Goal: Transaction & Acquisition: Purchase product/service

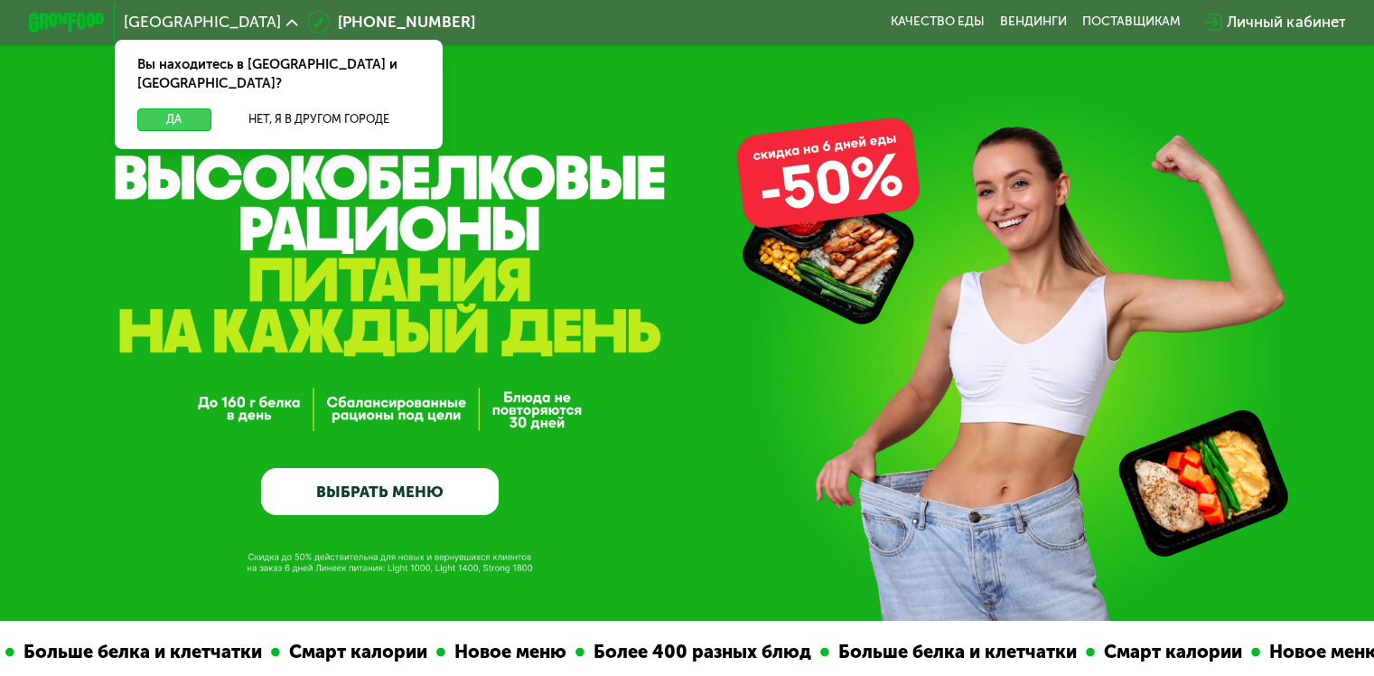
click at [160, 108] on button "Да" at bounding box center [173, 119] width 73 height 23
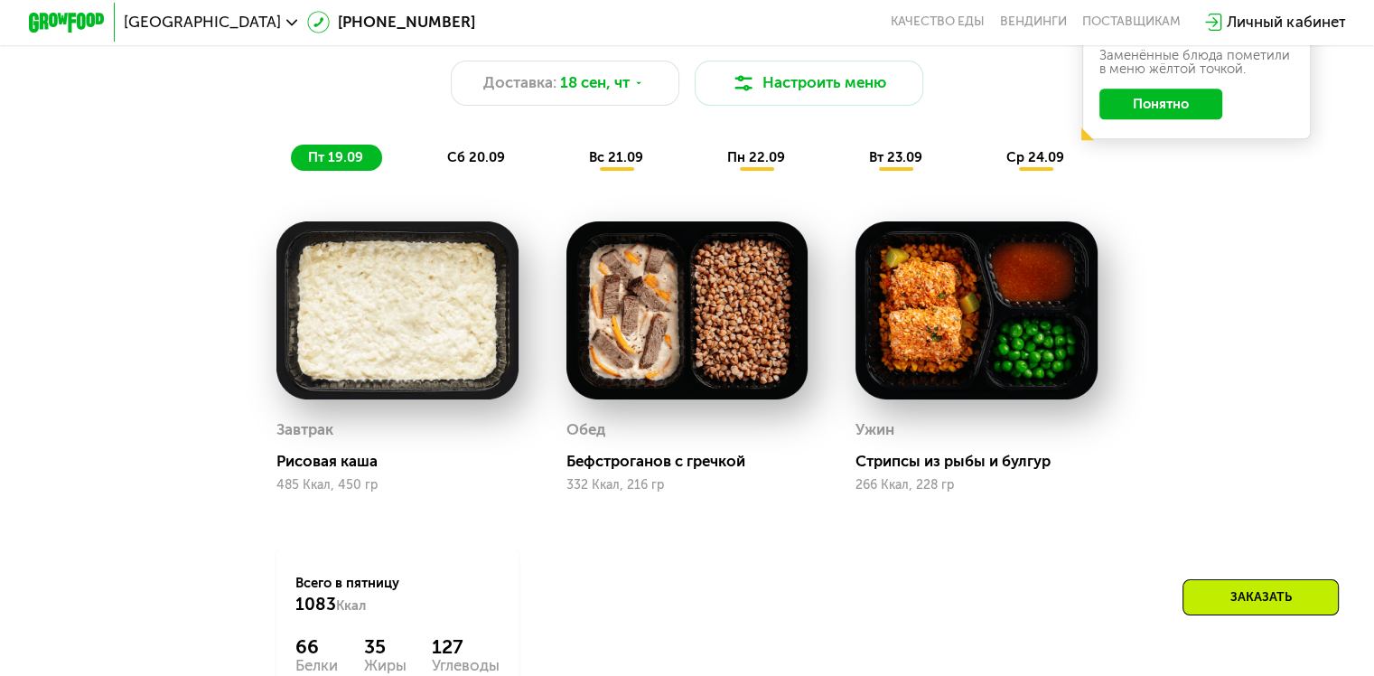
scroll to position [1355, 0]
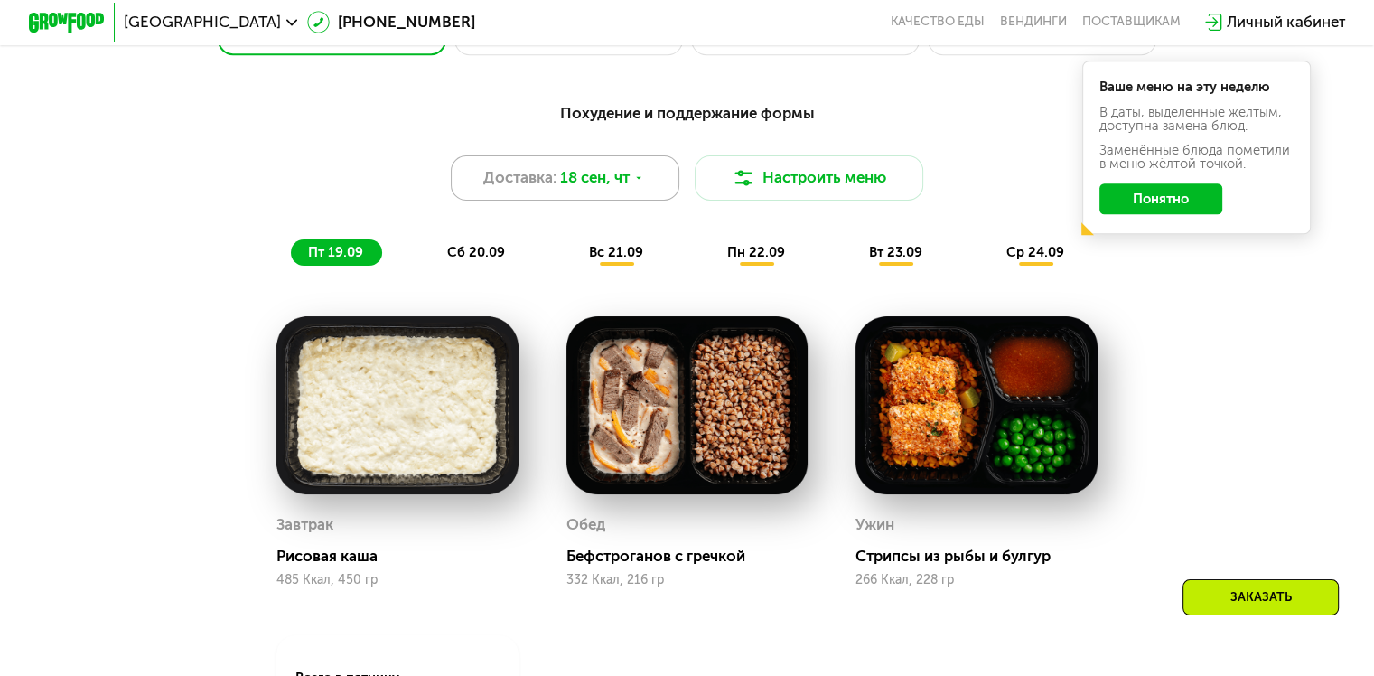
click at [547, 181] on span "Доставка:" at bounding box center [519, 177] width 73 height 23
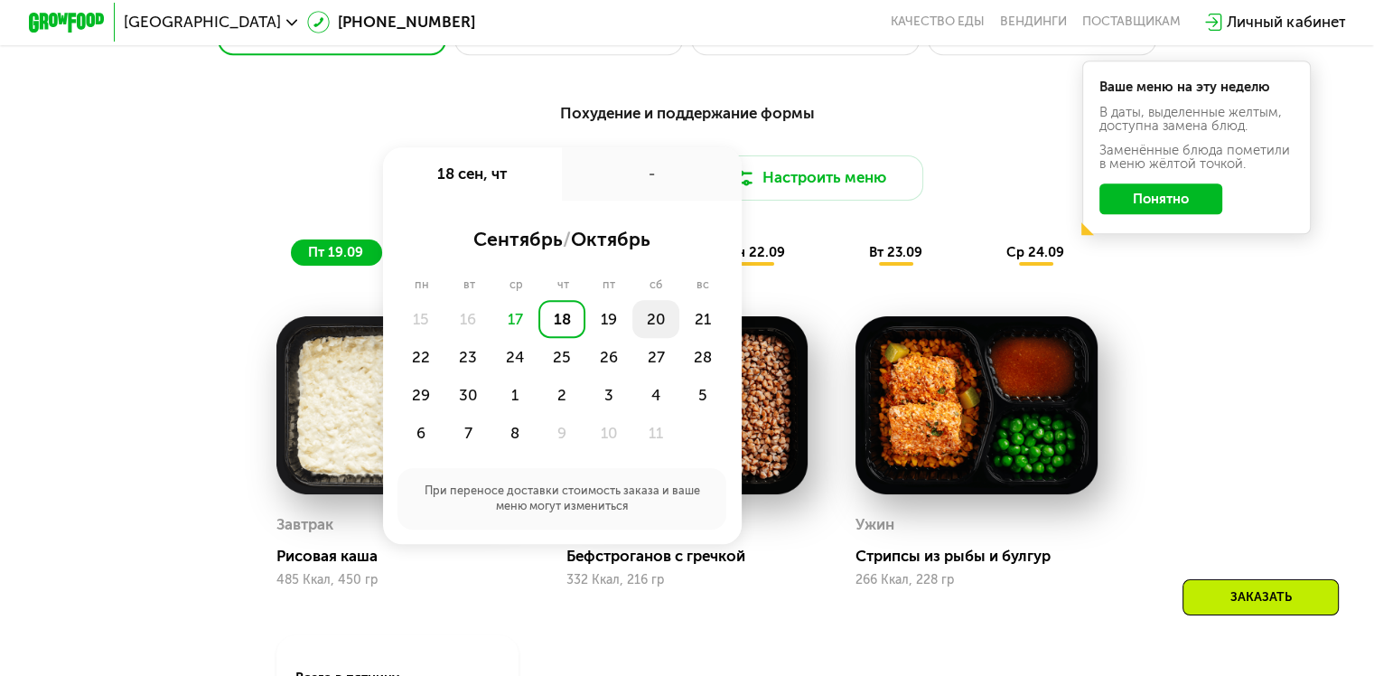
click at [663, 328] on div "20" at bounding box center [655, 319] width 47 height 38
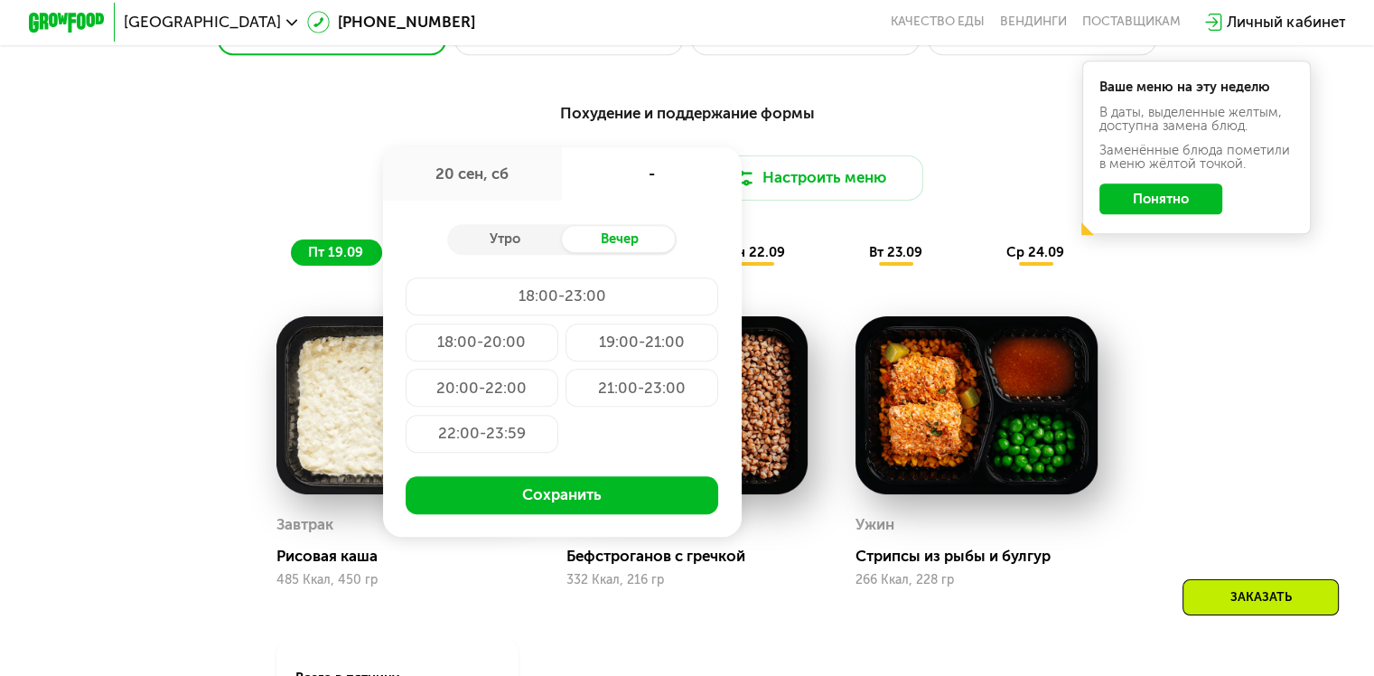
click at [483, 352] on div "18:00-20:00" at bounding box center [482, 342] width 153 height 38
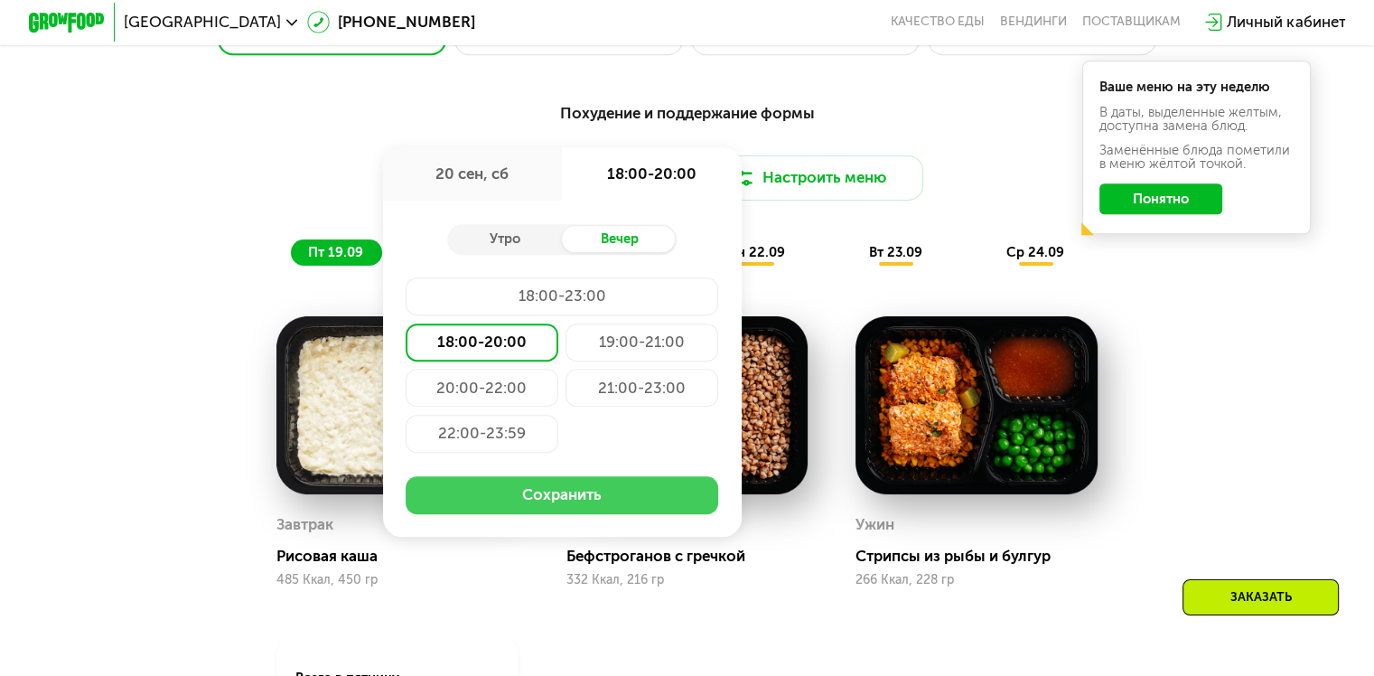
click at [589, 510] on button "Сохранить" at bounding box center [562, 495] width 313 height 38
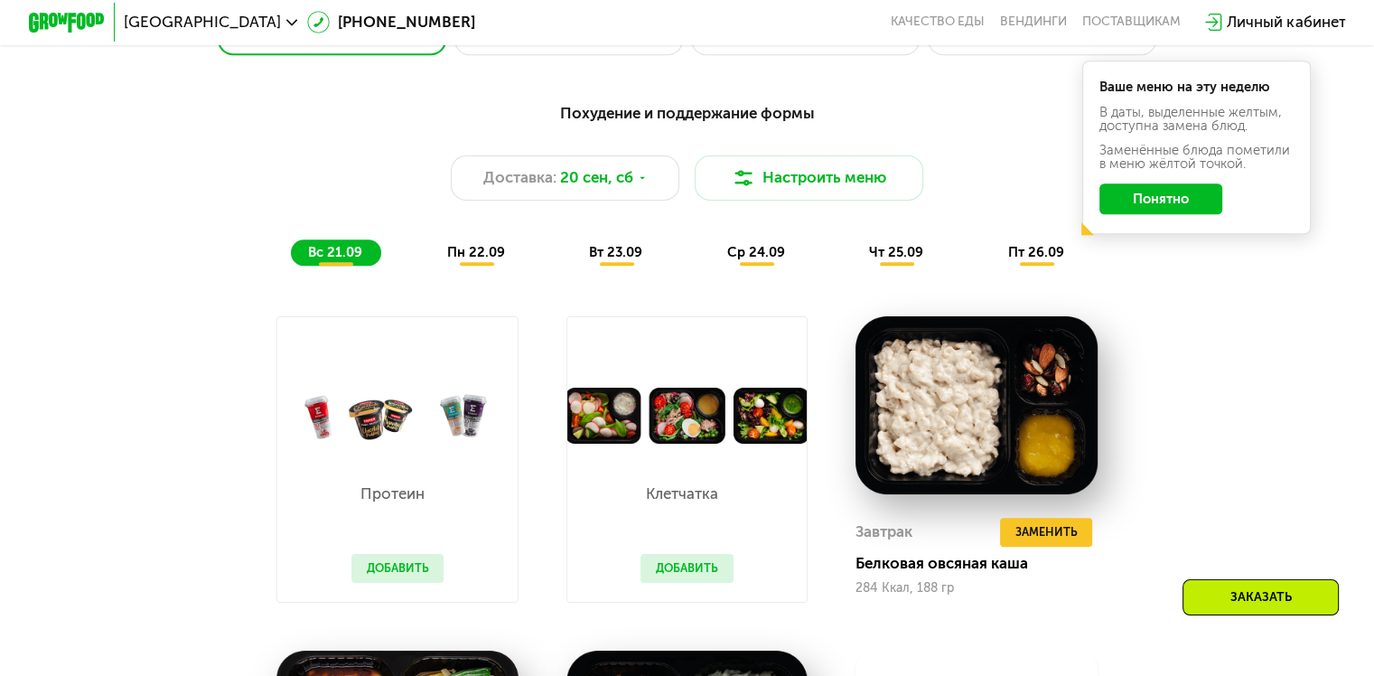
click at [680, 583] on button "Добавить" at bounding box center [687, 568] width 93 height 29
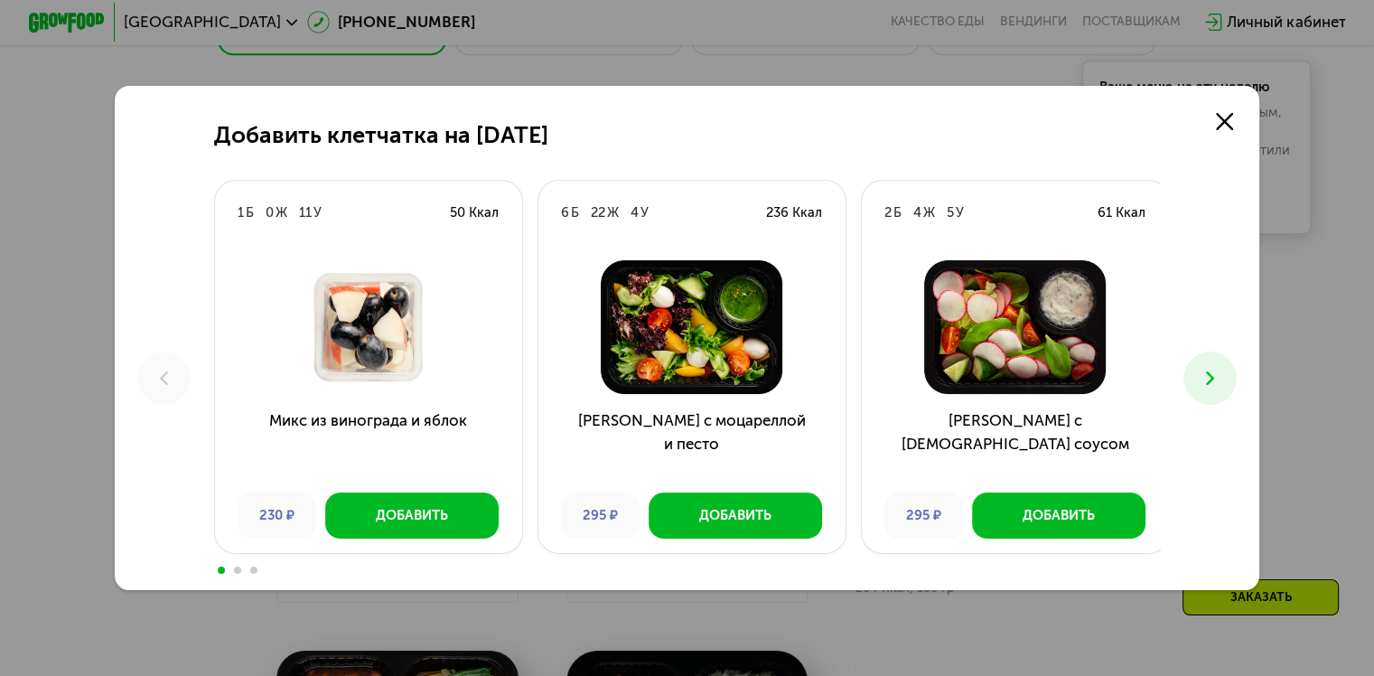
click at [1220, 376] on icon at bounding box center [1210, 378] width 23 height 23
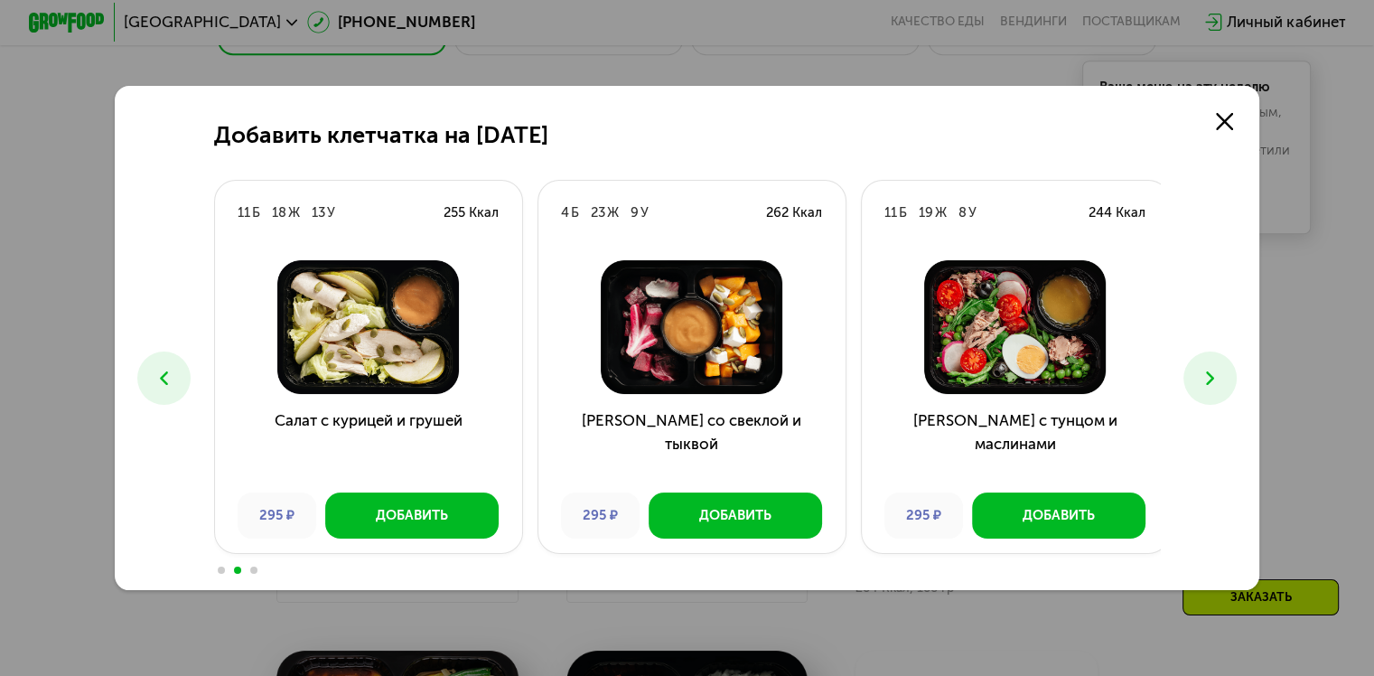
click at [1220, 376] on icon at bounding box center [1210, 378] width 23 height 23
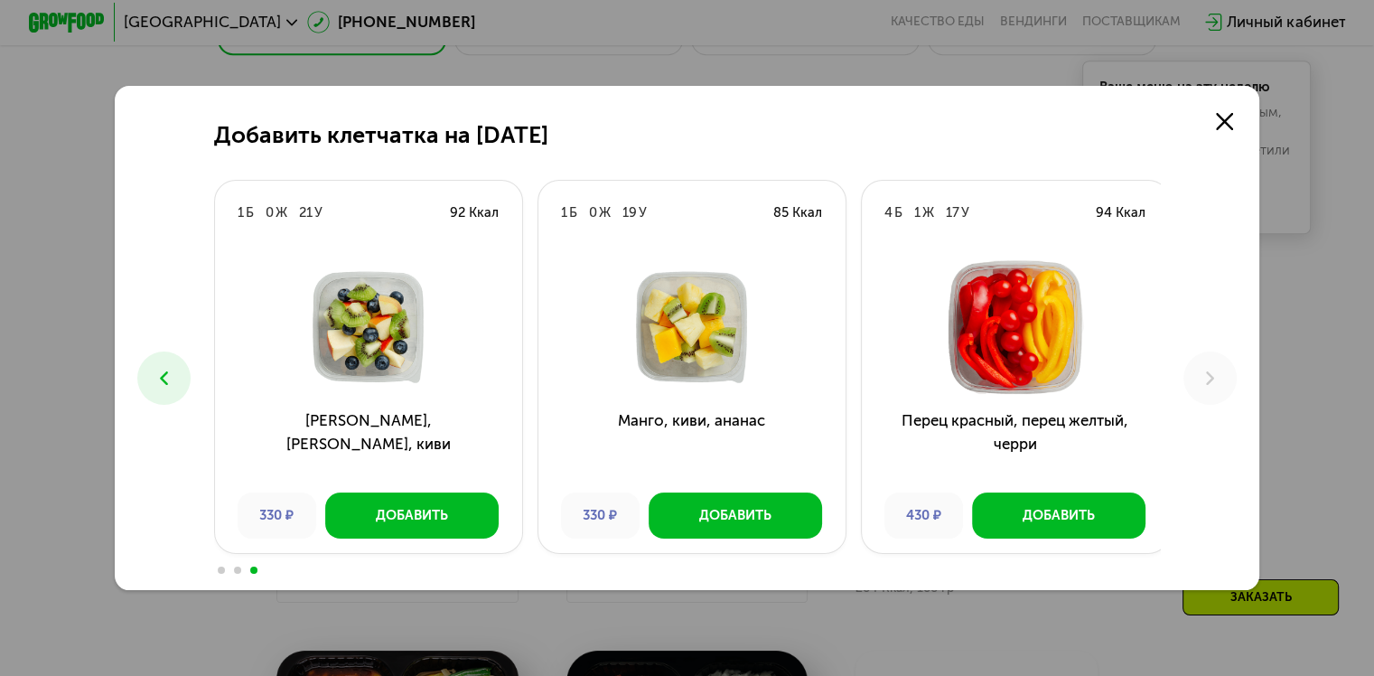
drag, startPoint x: 1227, startPoint y: 115, endPoint x: 1214, endPoint y: 133, distance: 22.1
click at [1228, 116] on icon at bounding box center [1224, 121] width 17 height 17
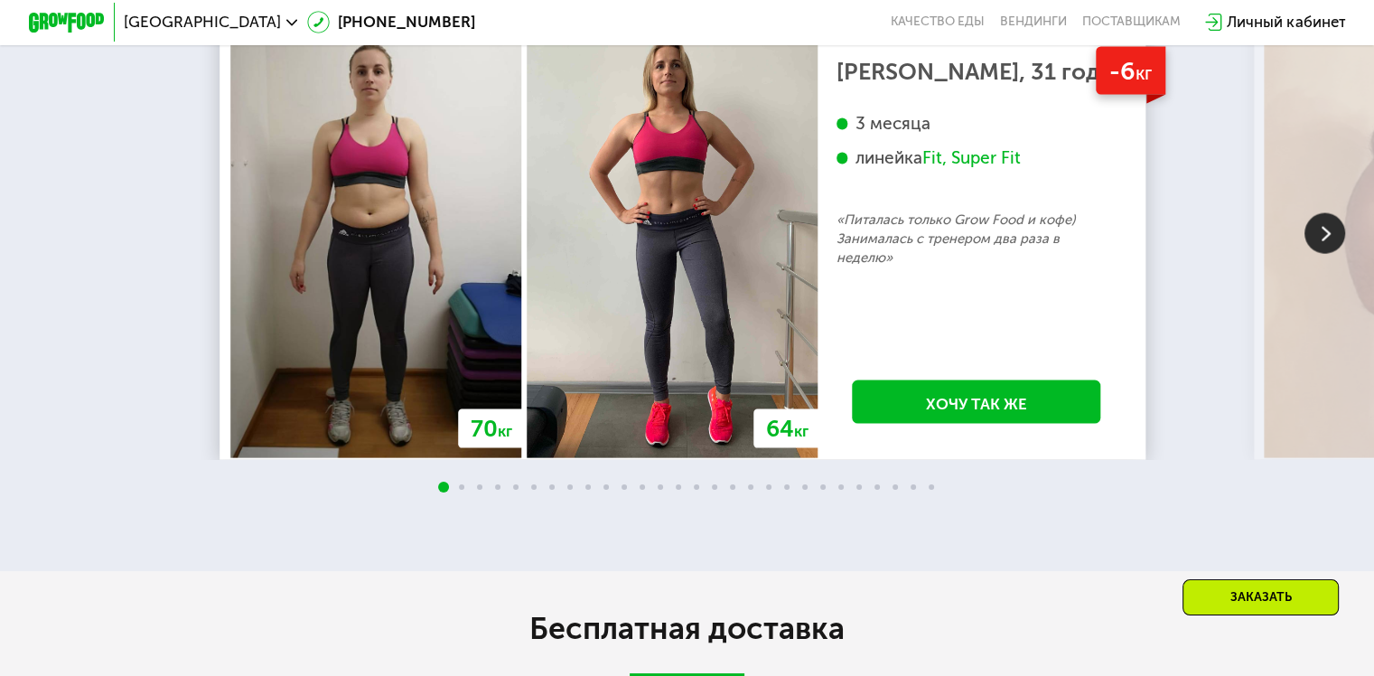
scroll to position [3795, 0]
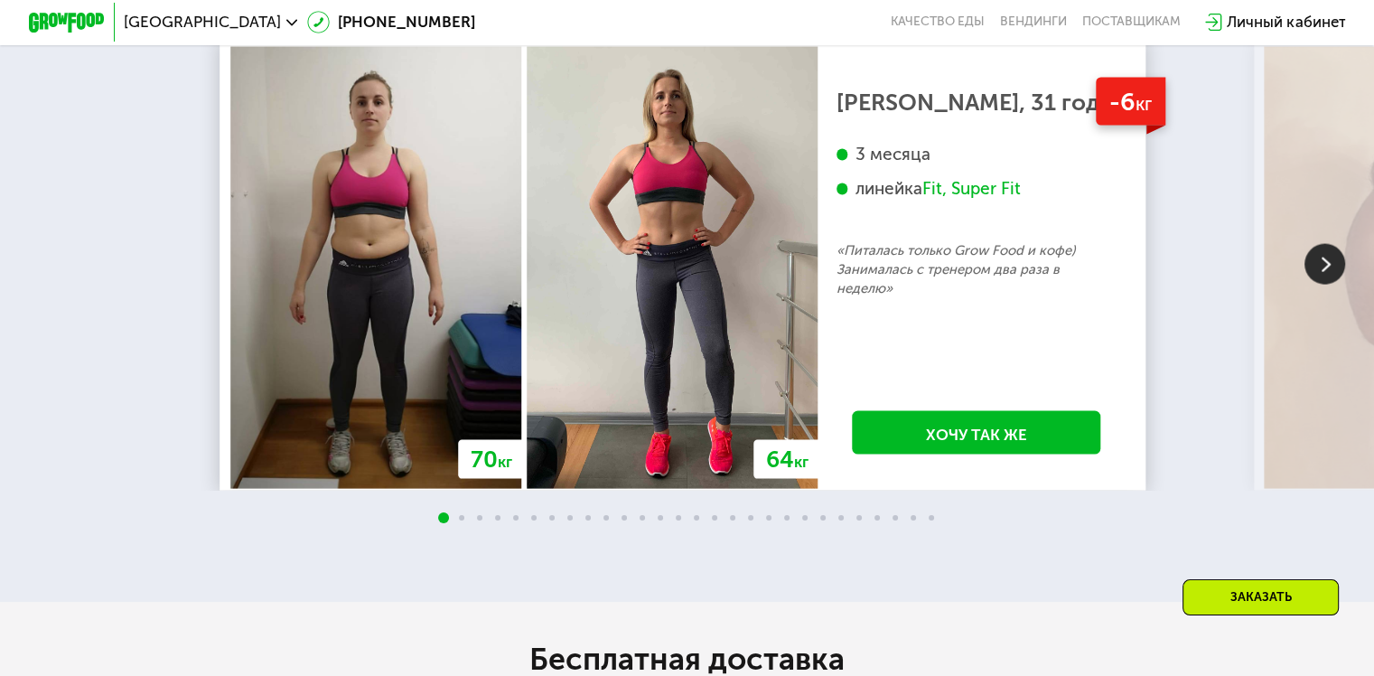
click at [1318, 285] on img at bounding box center [1325, 264] width 41 height 41
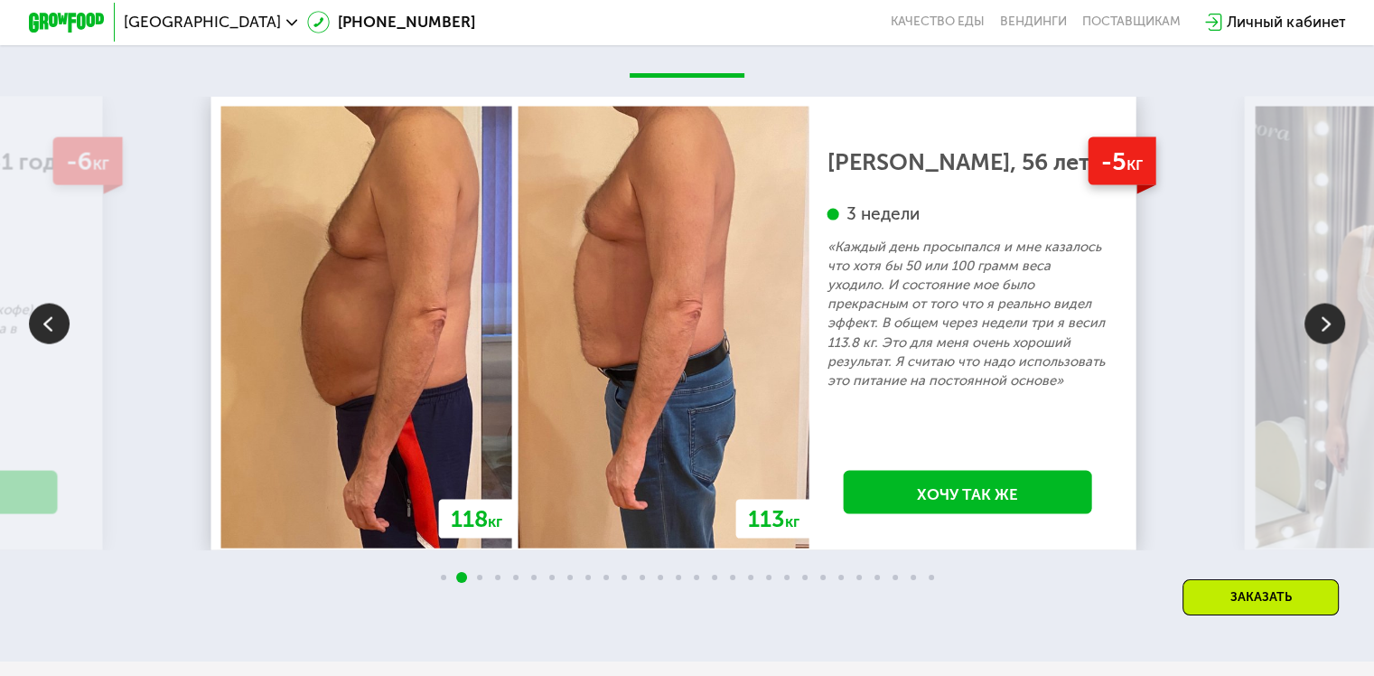
scroll to position [3705, 0]
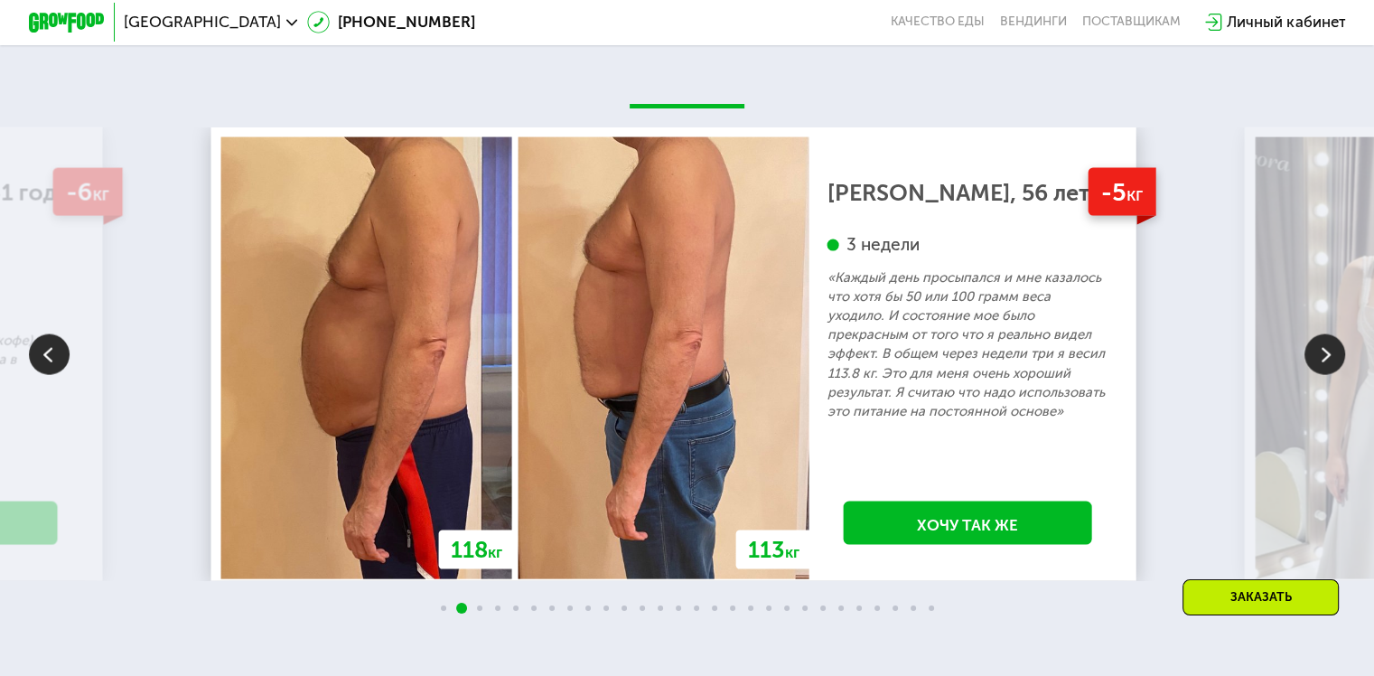
click at [1318, 364] on img at bounding box center [1325, 354] width 41 height 41
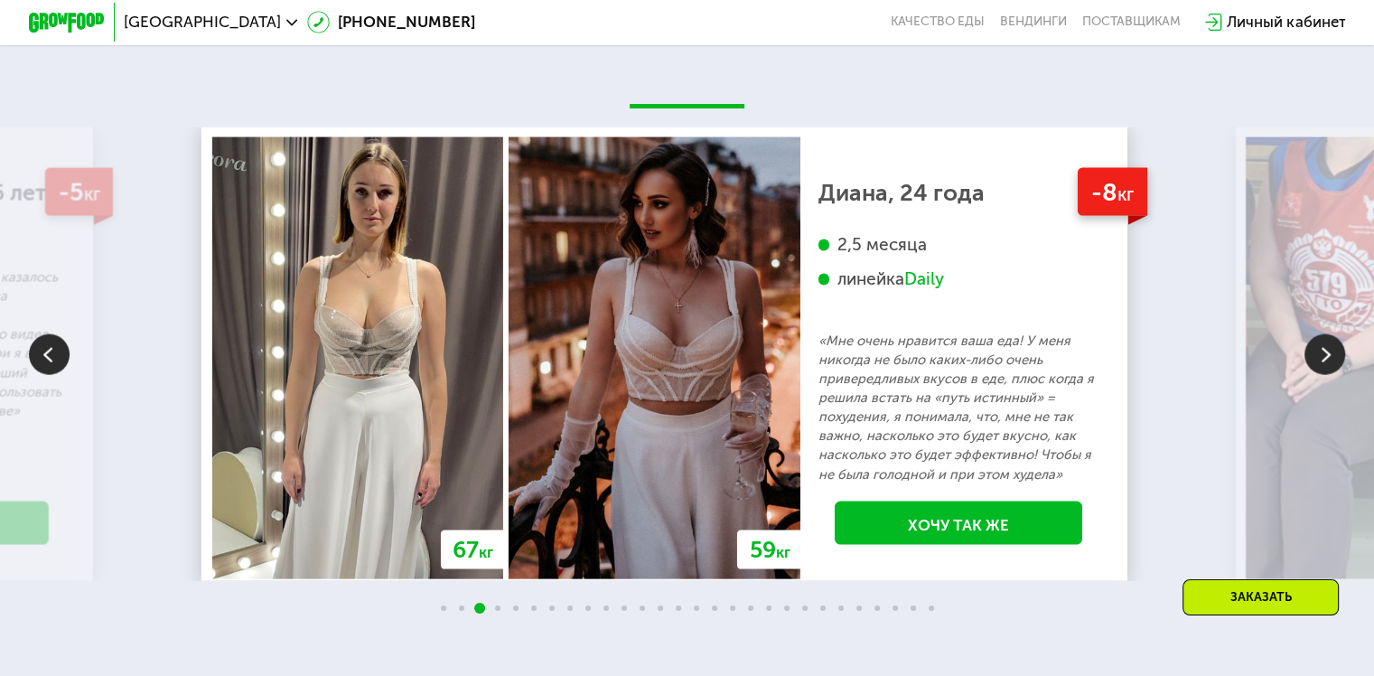
click at [1318, 364] on img at bounding box center [1325, 354] width 41 height 41
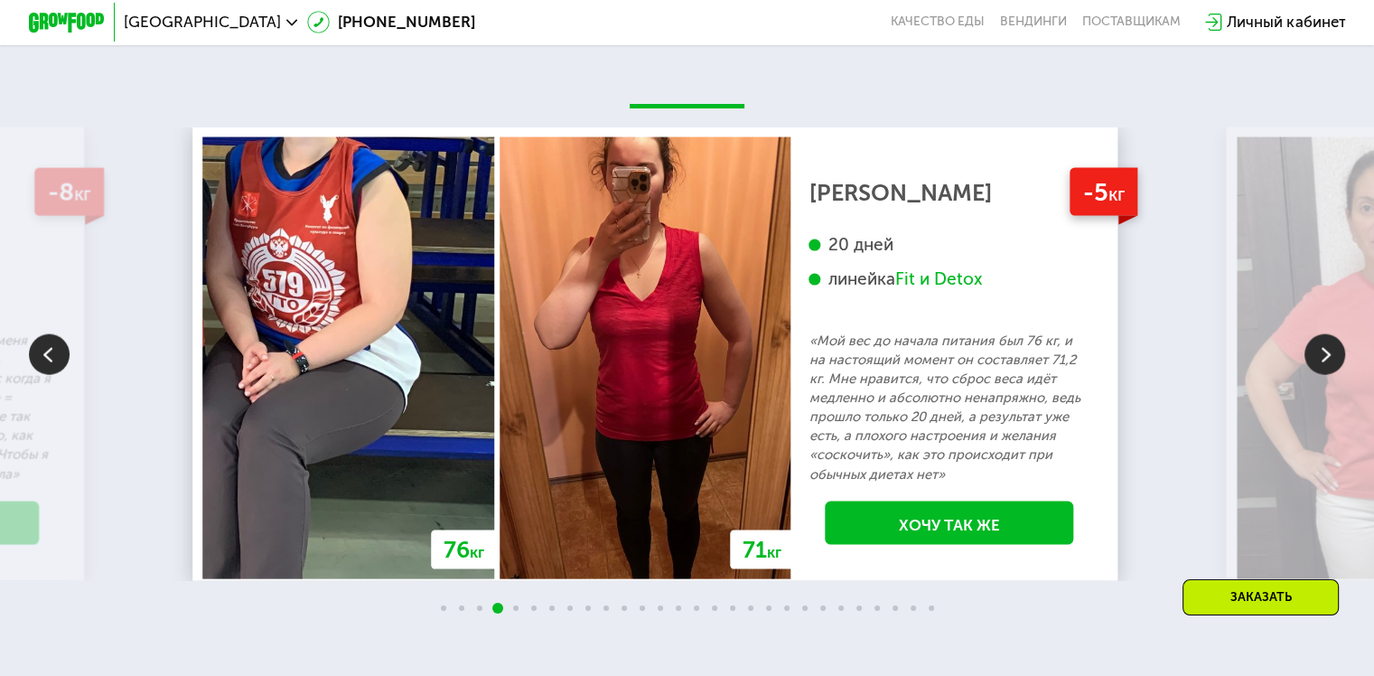
click at [1318, 364] on img at bounding box center [1325, 354] width 41 height 41
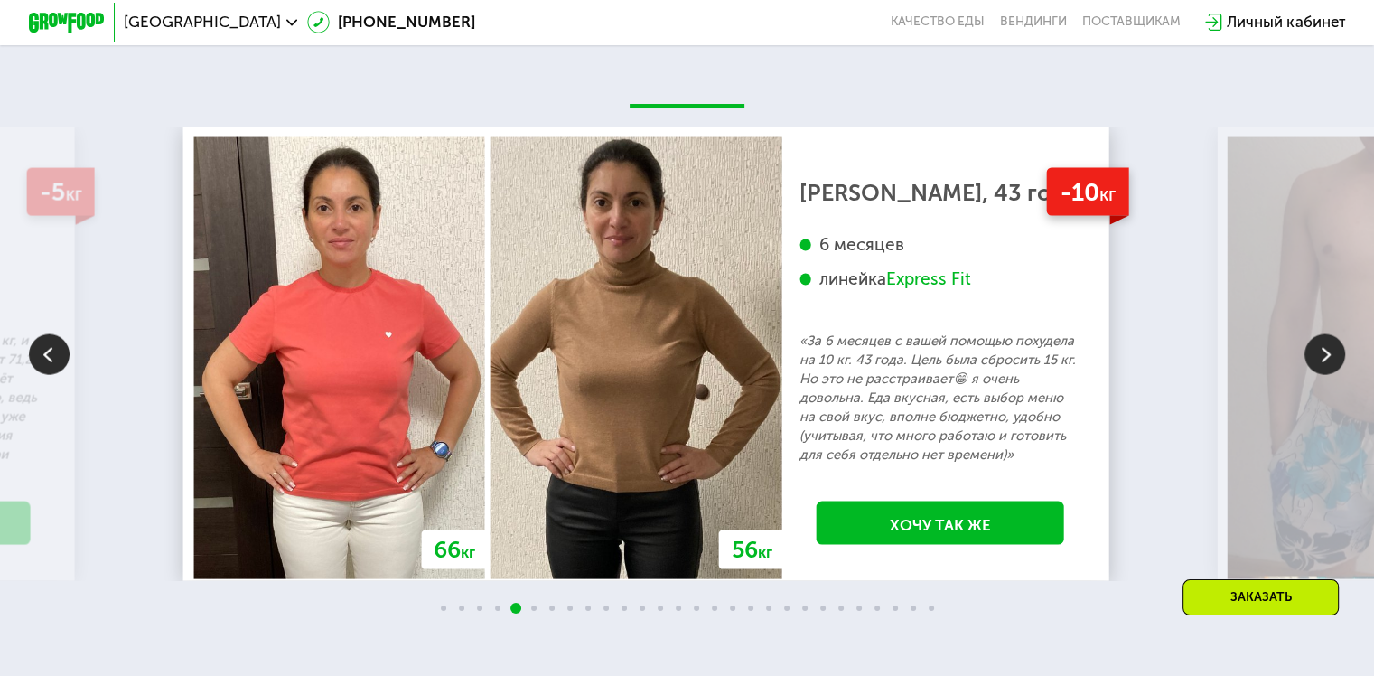
click at [1318, 364] on img at bounding box center [1325, 354] width 41 height 41
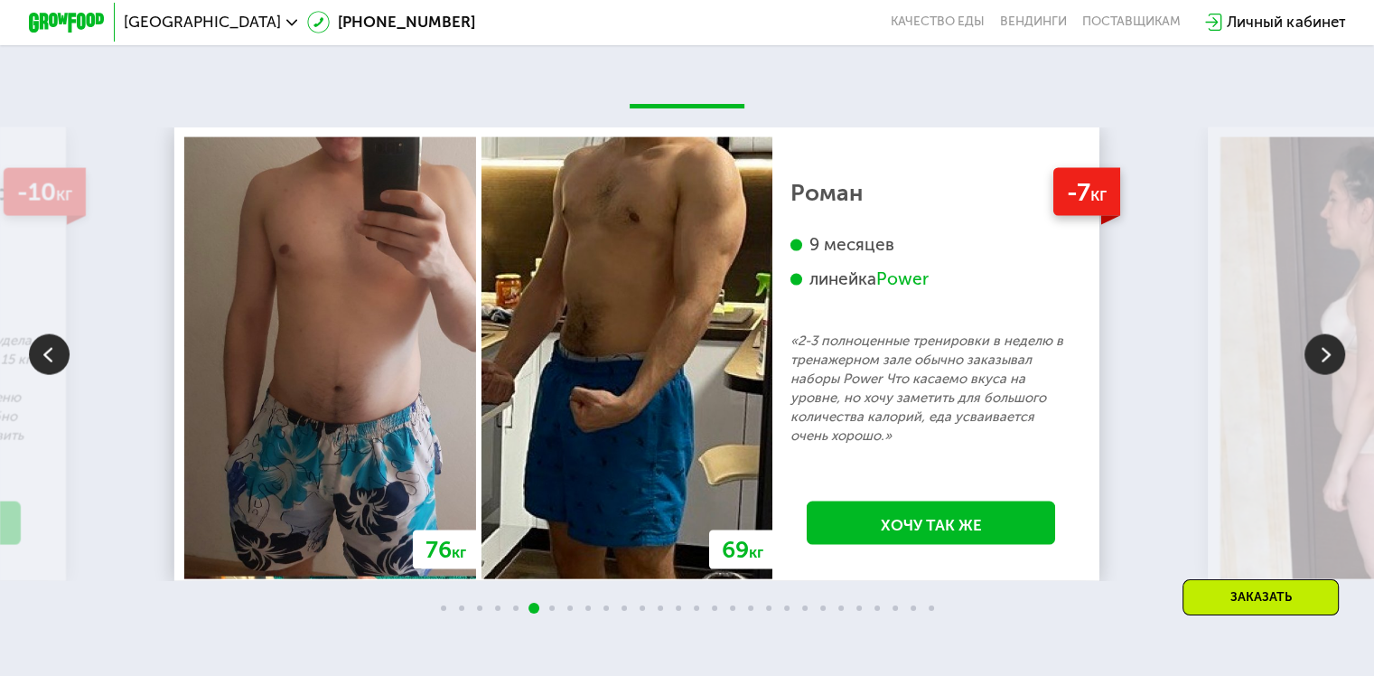
click at [1318, 364] on img at bounding box center [1325, 354] width 41 height 41
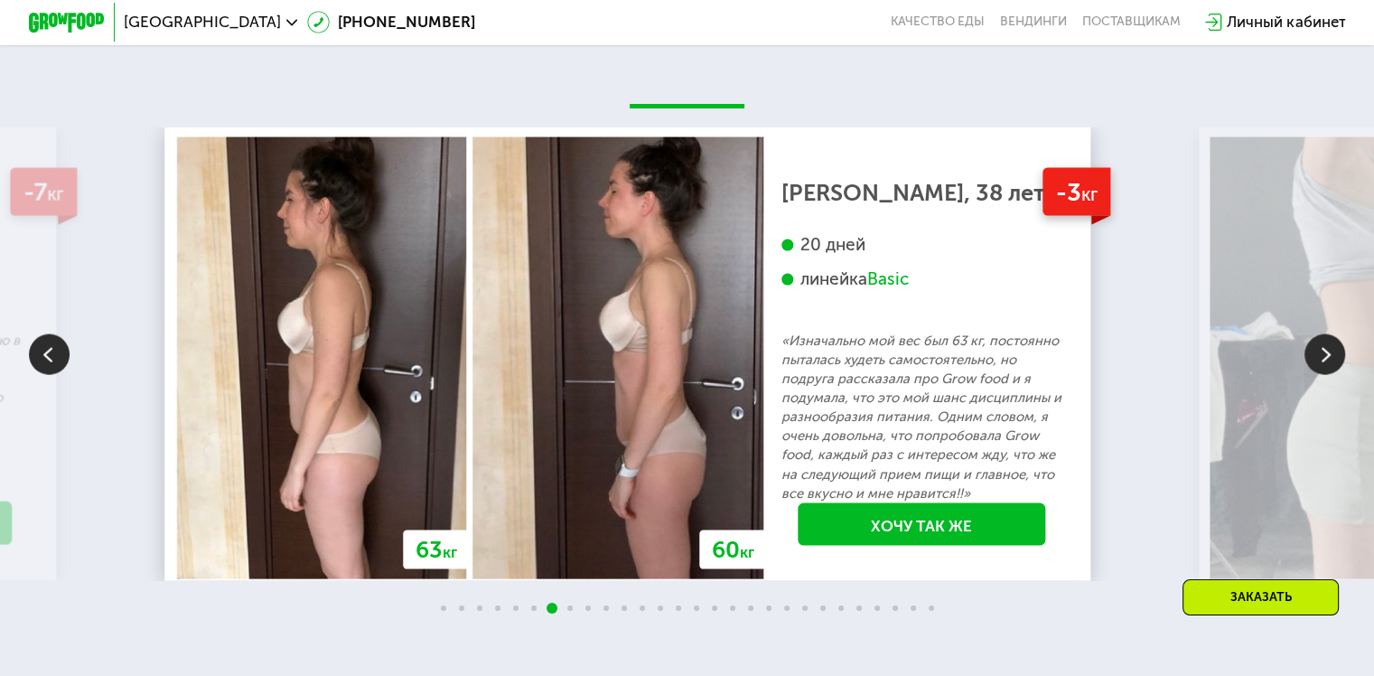
click at [1318, 364] on img at bounding box center [1325, 354] width 41 height 41
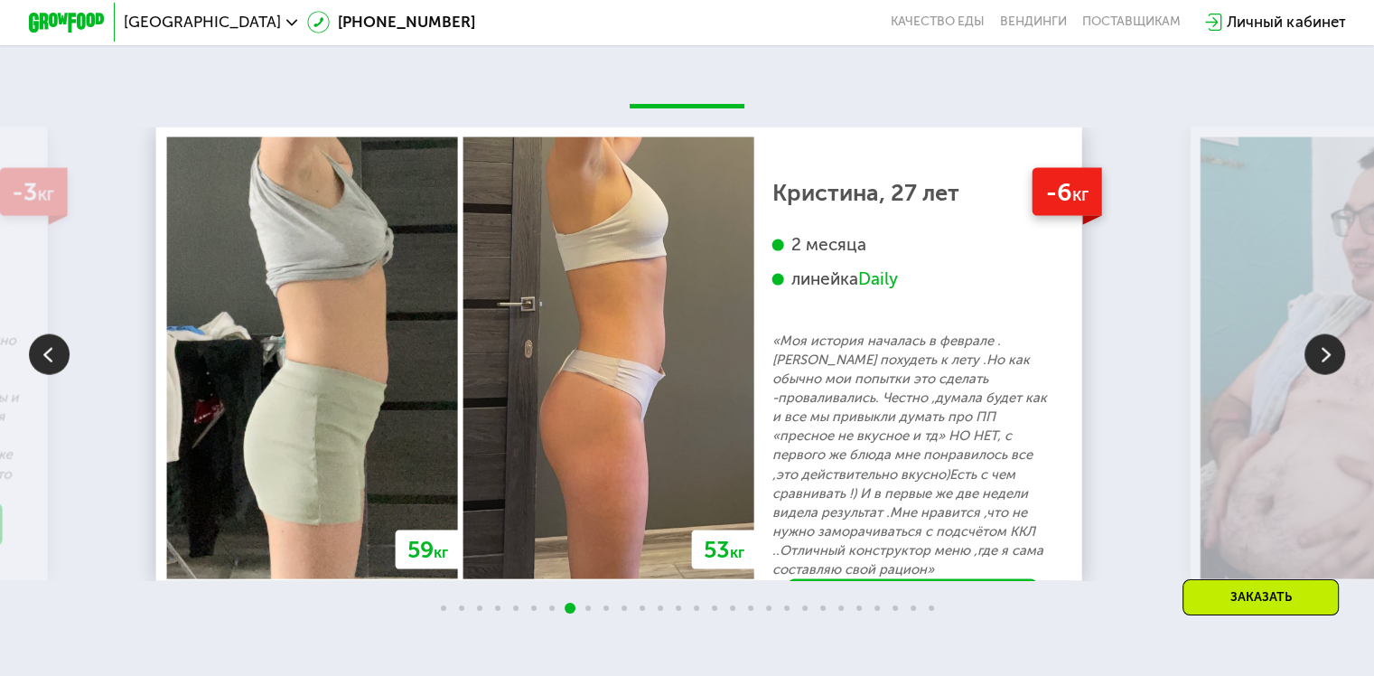
click at [1318, 364] on img at bounding box center [1325, 354] width 41 height 41
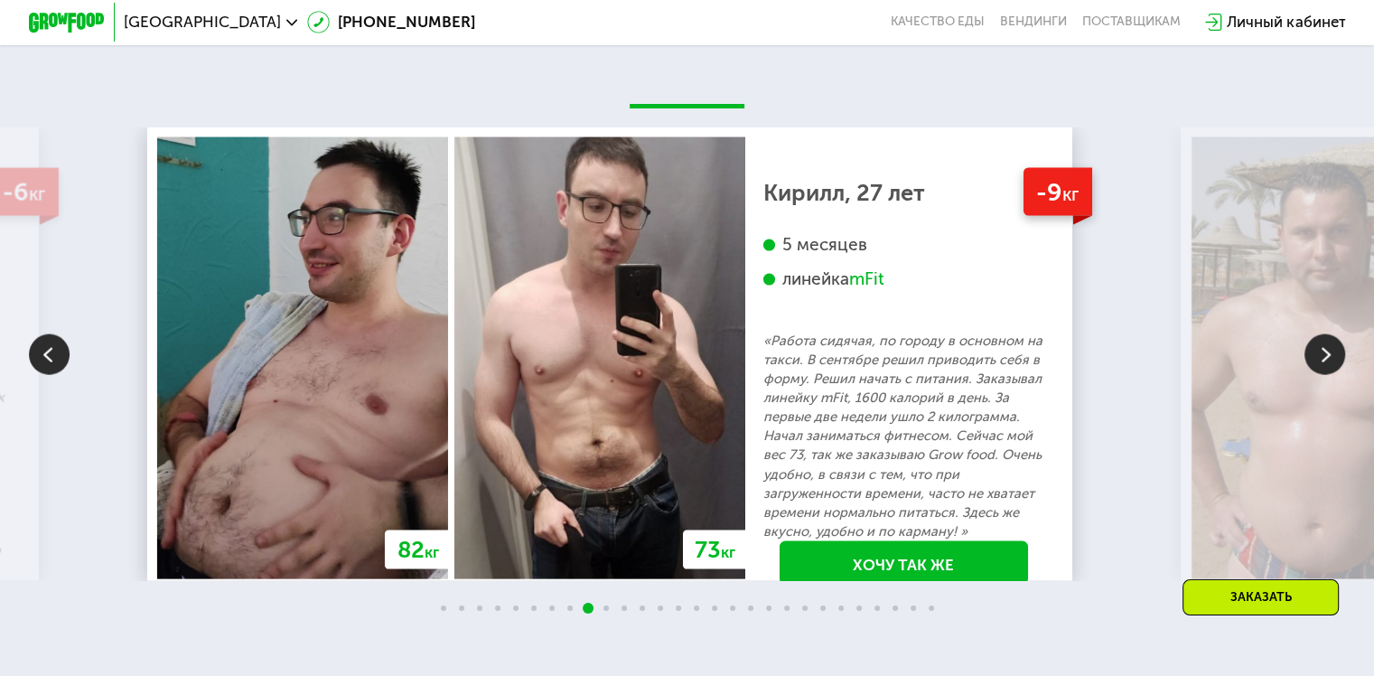
click at [1318, 364] on img at bounding box center [1325, 354] width 41 height 41
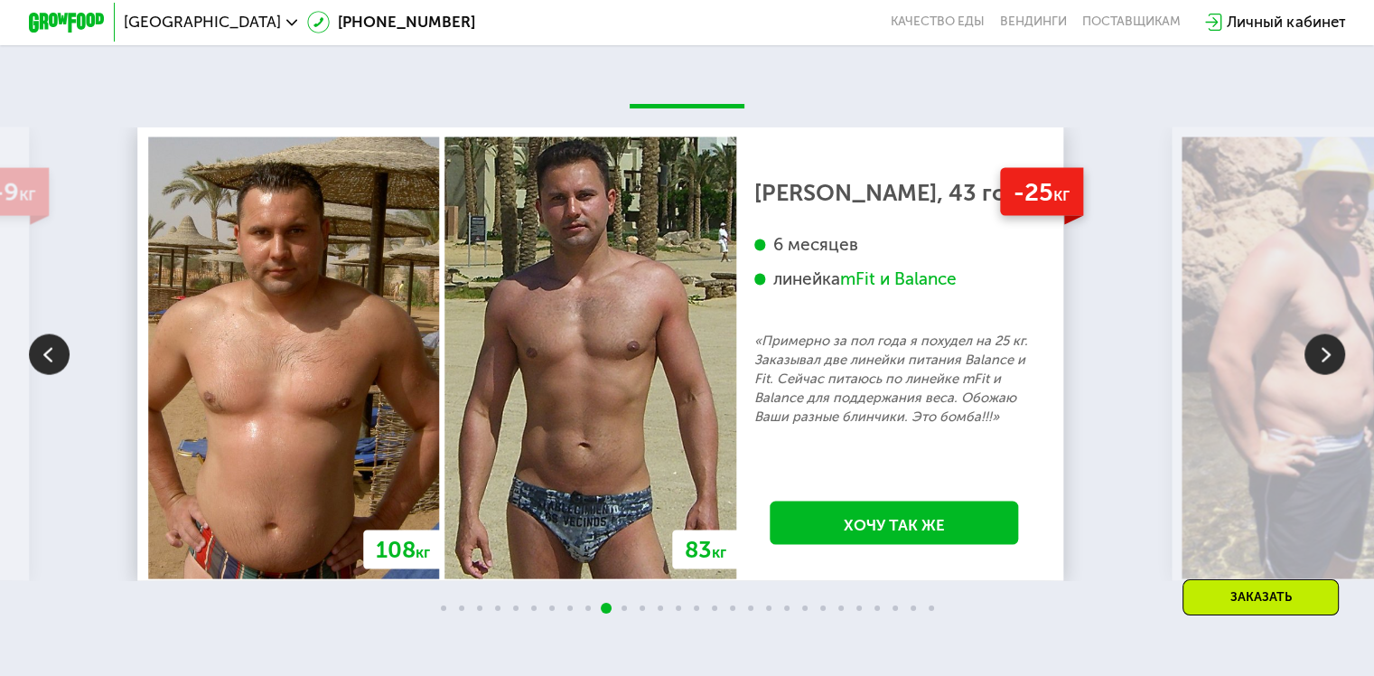
click at [1318, 364] on img at bounding box center [1325, 354] width 41 height 41
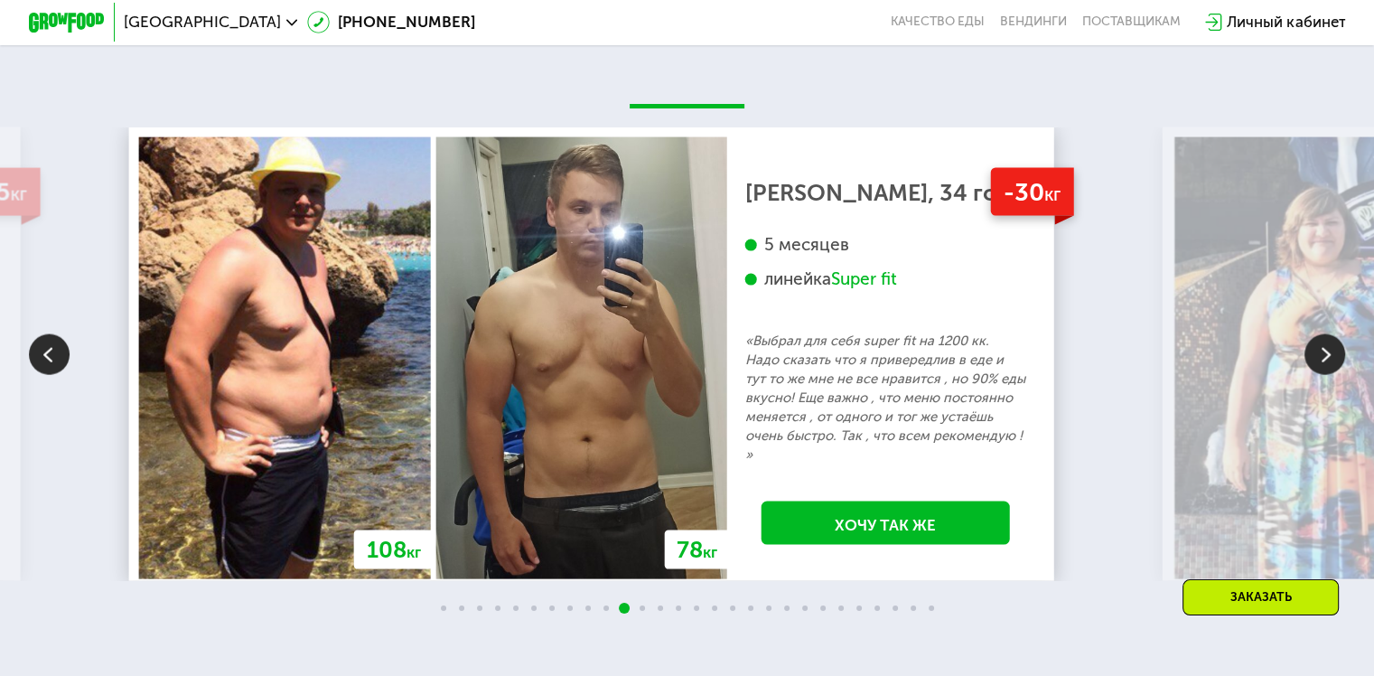
click at [1318, 364] on img at bounding box center [1325, 354] width 41 height 41
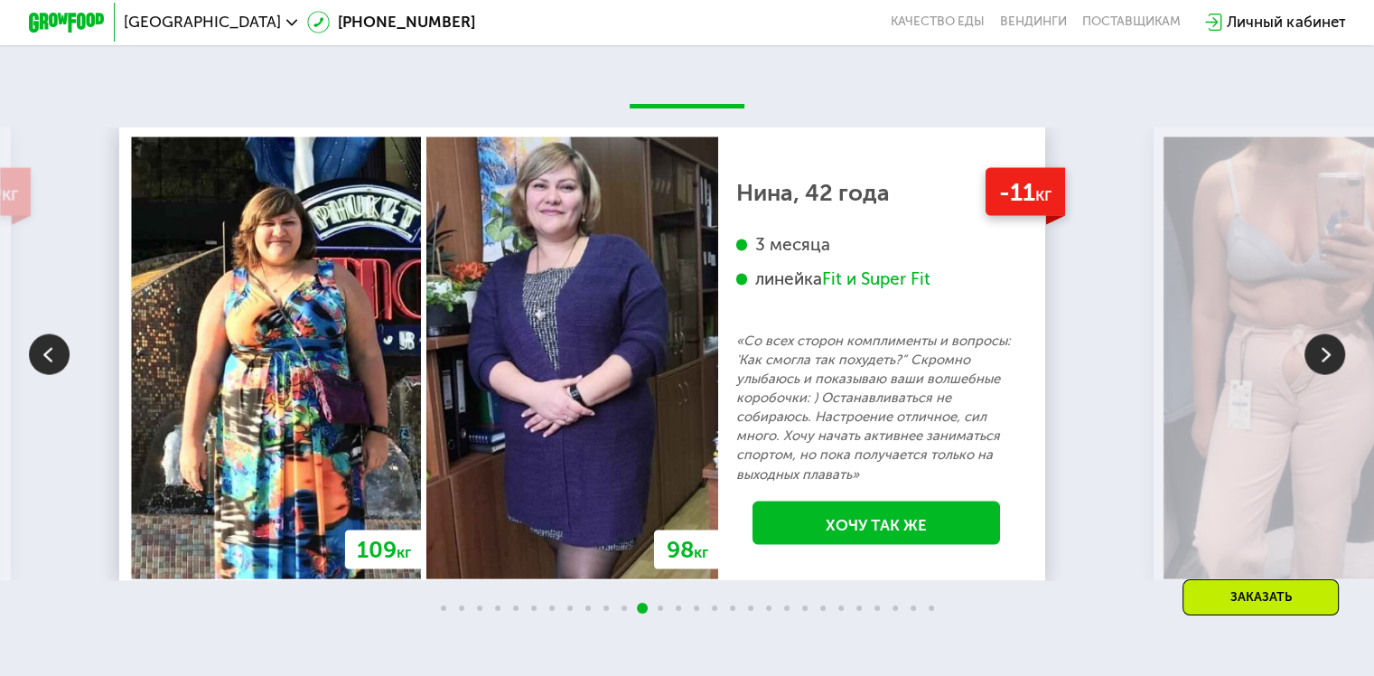
click at [1318, 364] on img at bounding box center [1325, 354] width 41 height 41
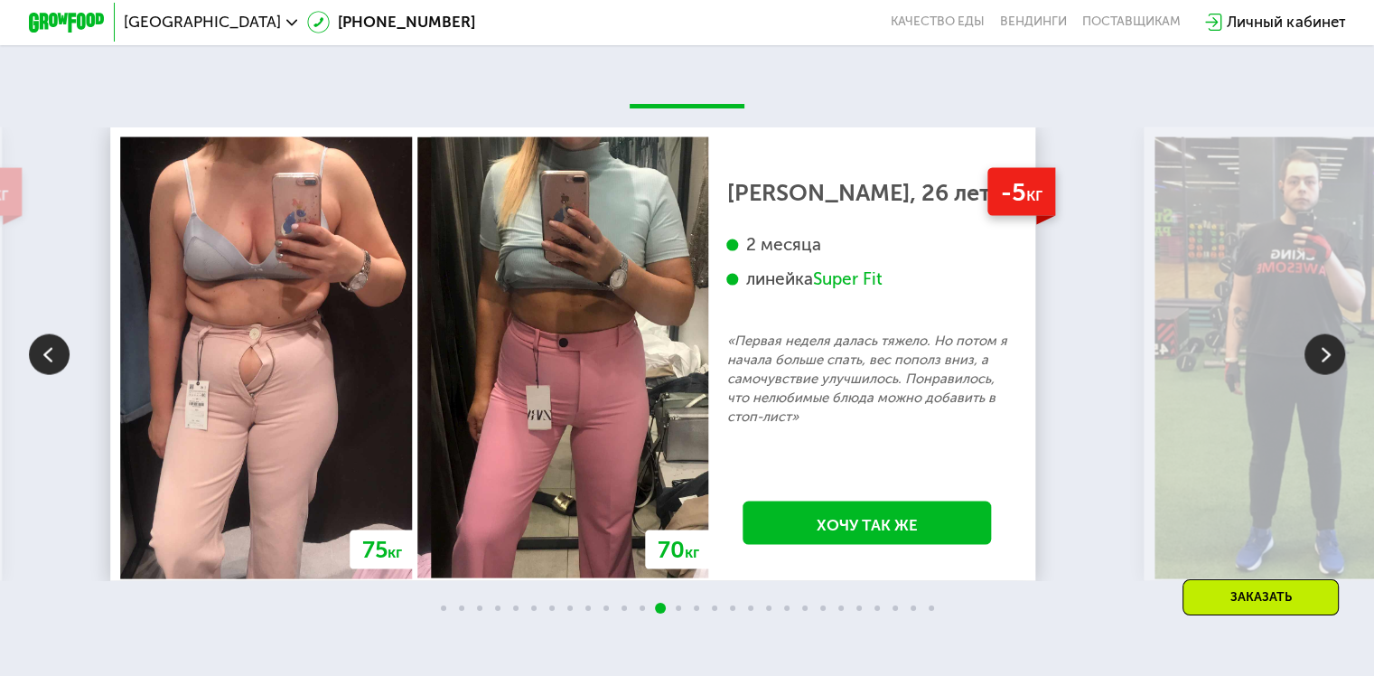
click at [1318, 364] on img at bounding box center [1325, 354] width 41 height 41
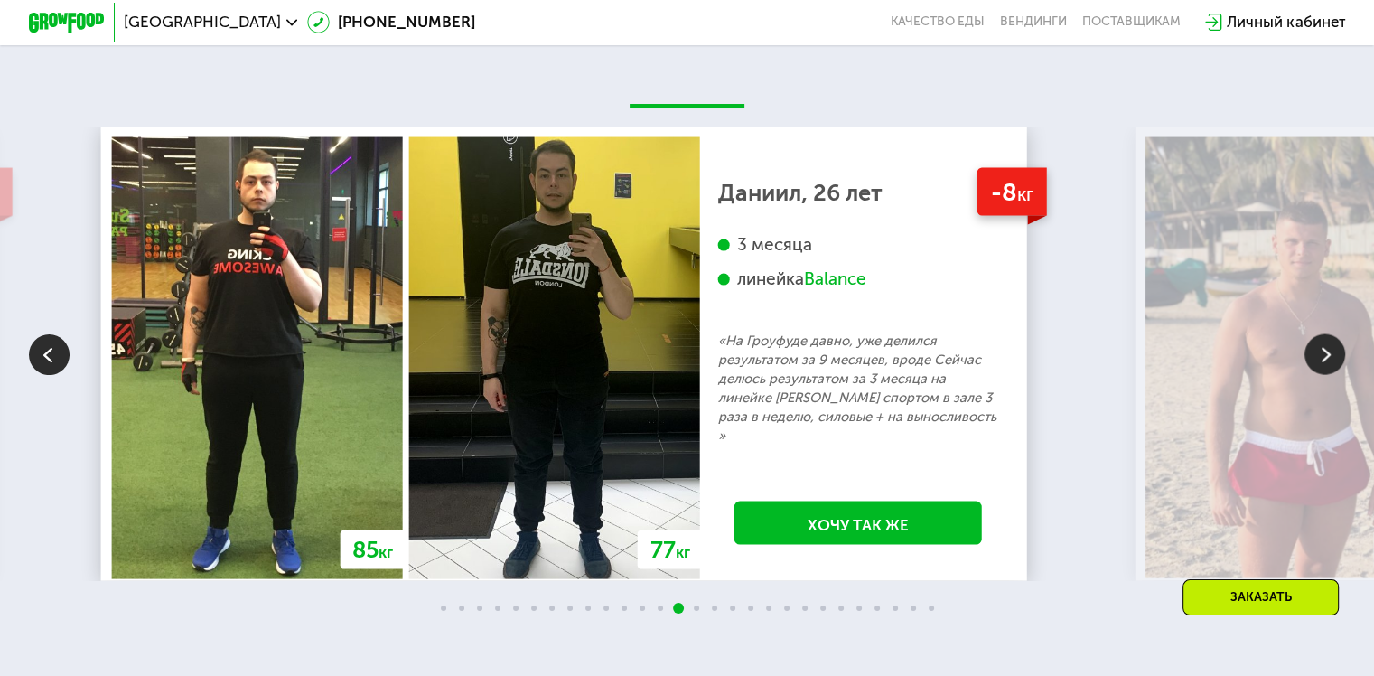
click at [1318, 364] on img at bounding box center [1325, 354] width 41 height 41
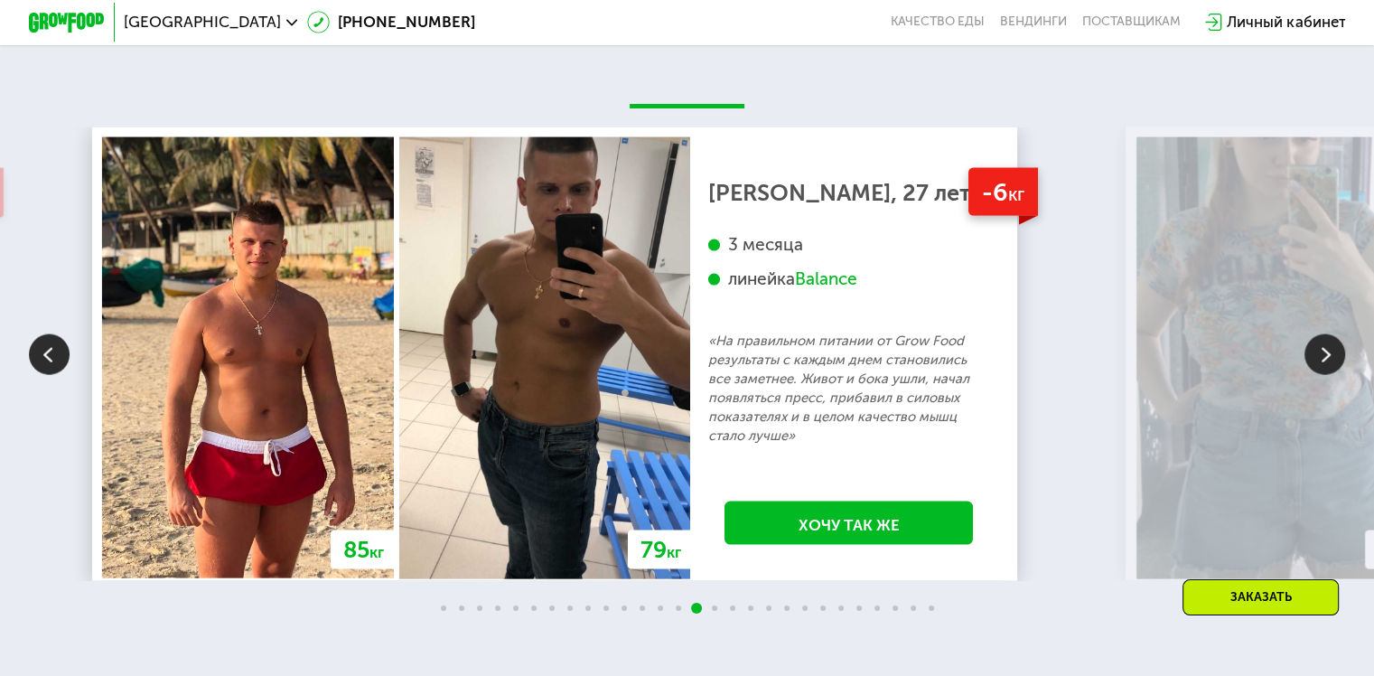
click at [1318, 364] on img at bounding box center [1325, 354] width 41 height 41
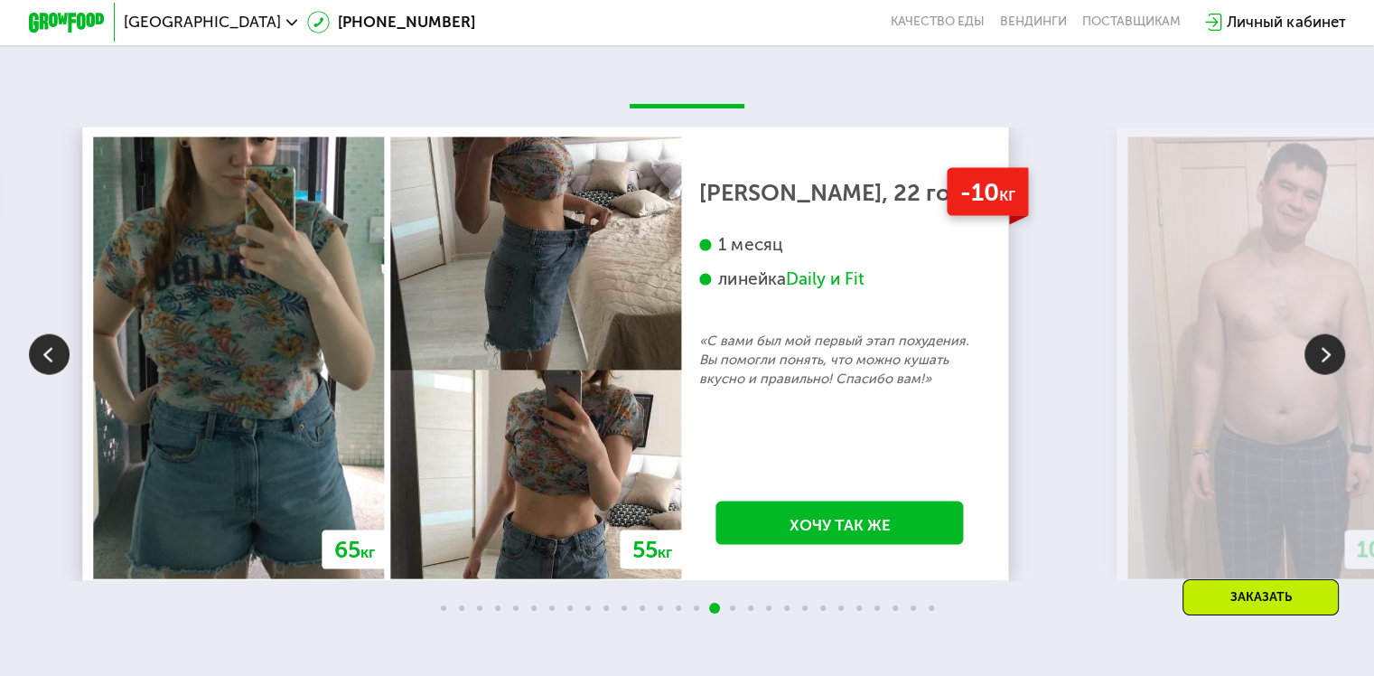
click at [1318, 364] on img at bounding box center [1325, 354] width 41 height 41
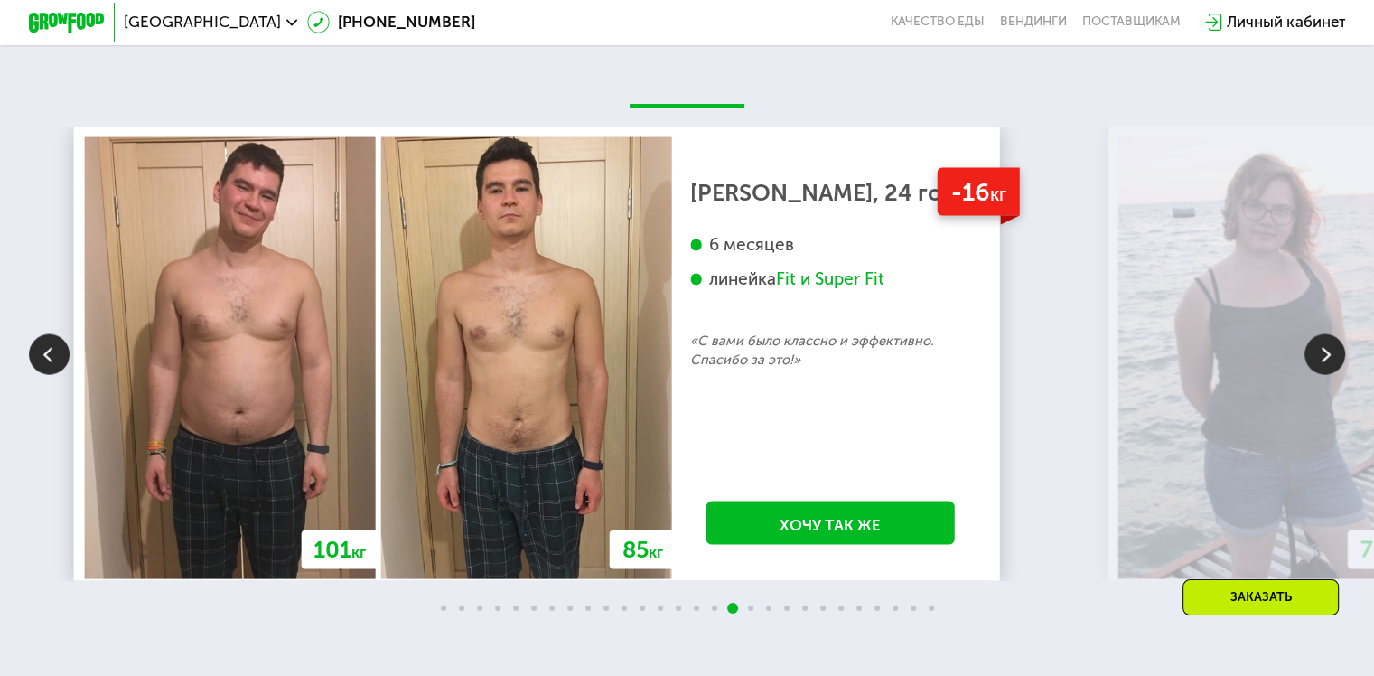
click at [1318, 364] on img at bounding box center [1325, 354] width 41 height 41
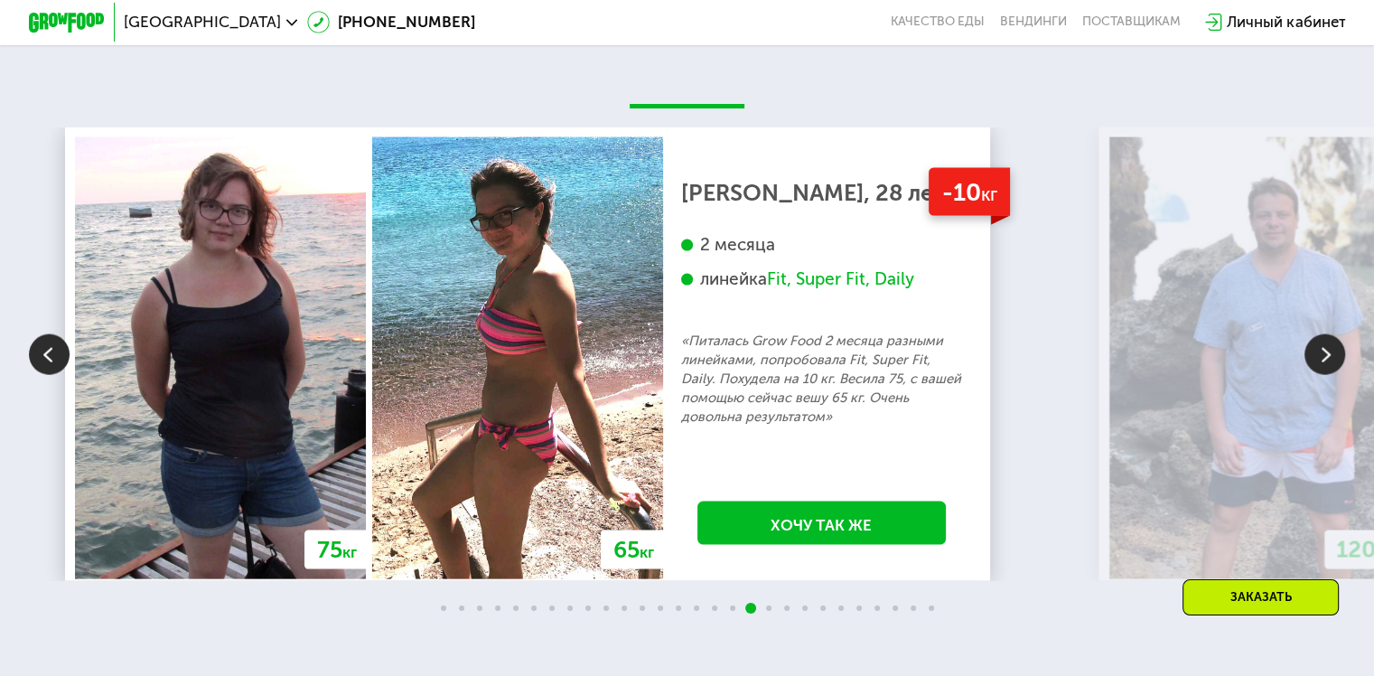
click at [1318, 364] on img at bounding box center [1325, 354] width 41 height 41
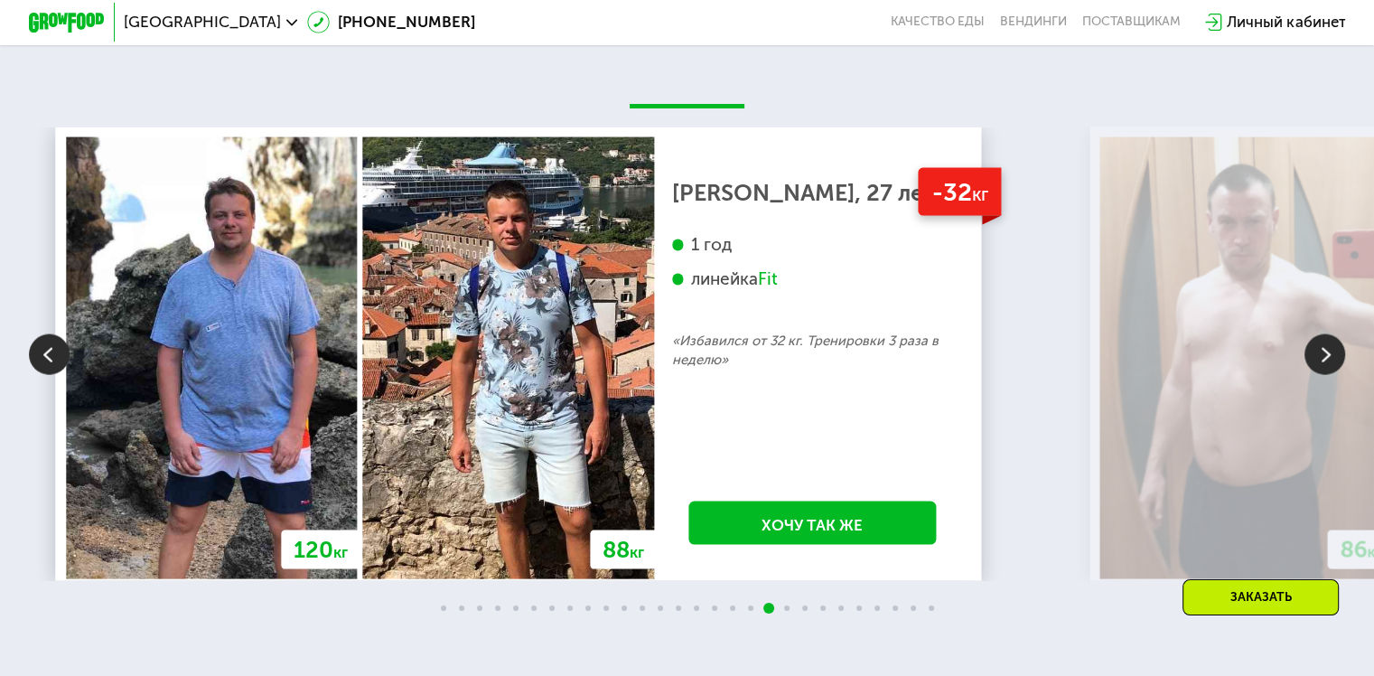
click at [1318, 364] on img at bounding box center [1325, 354] width 41 height 41
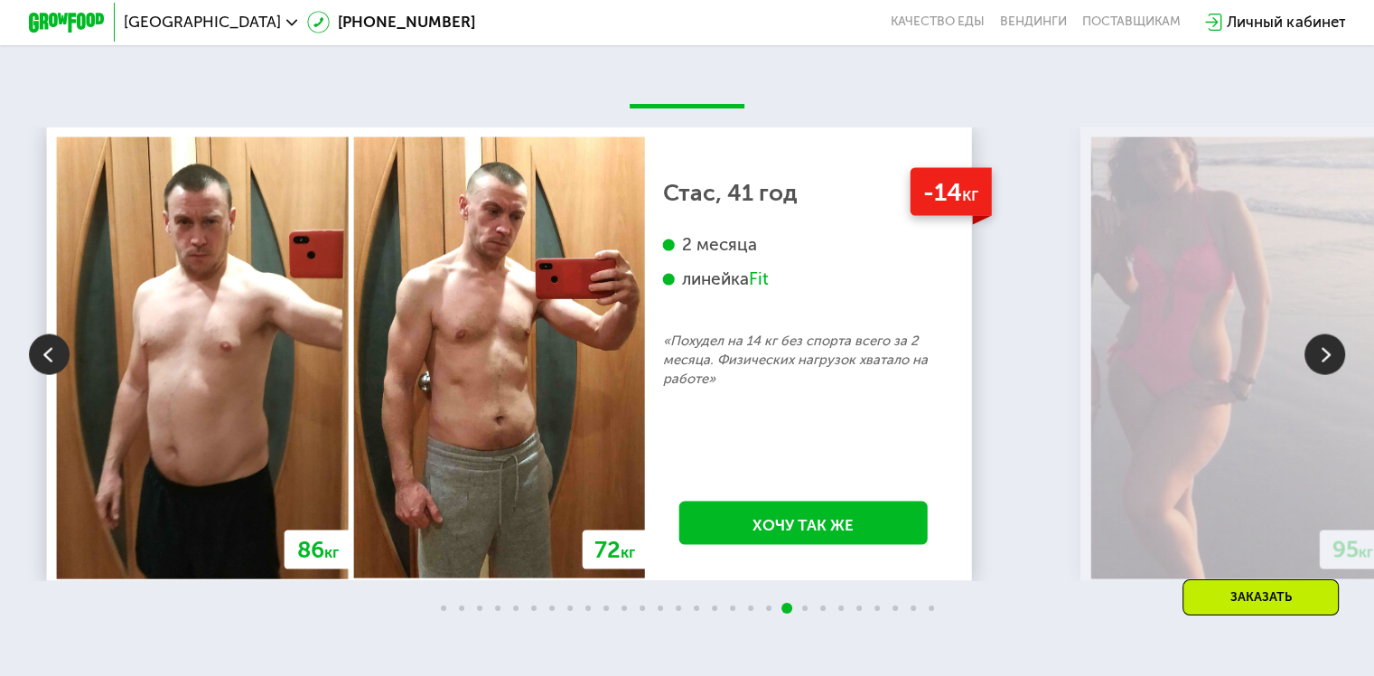
click at [1318, 364] on img at bounding box center [1325, 354] width 41 height 41
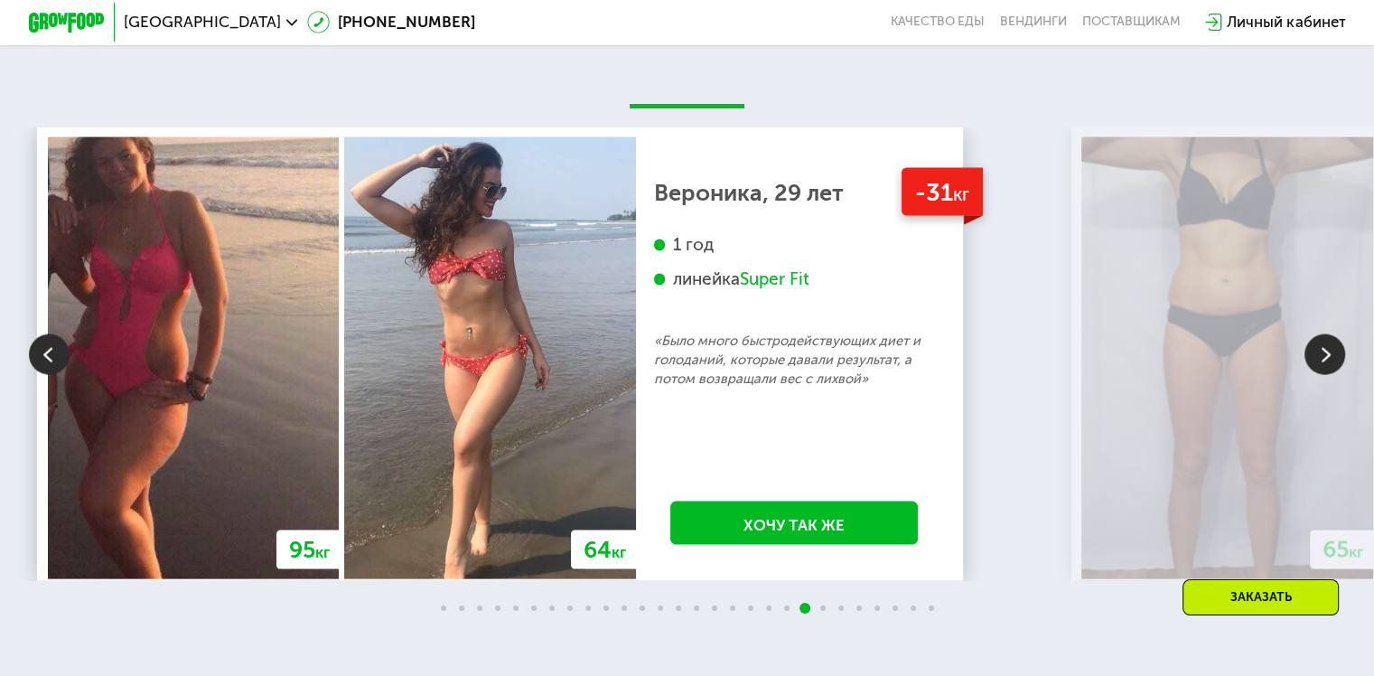
click at [1318, 364] on img at bounding box center [1325, 354] width 41 height 41
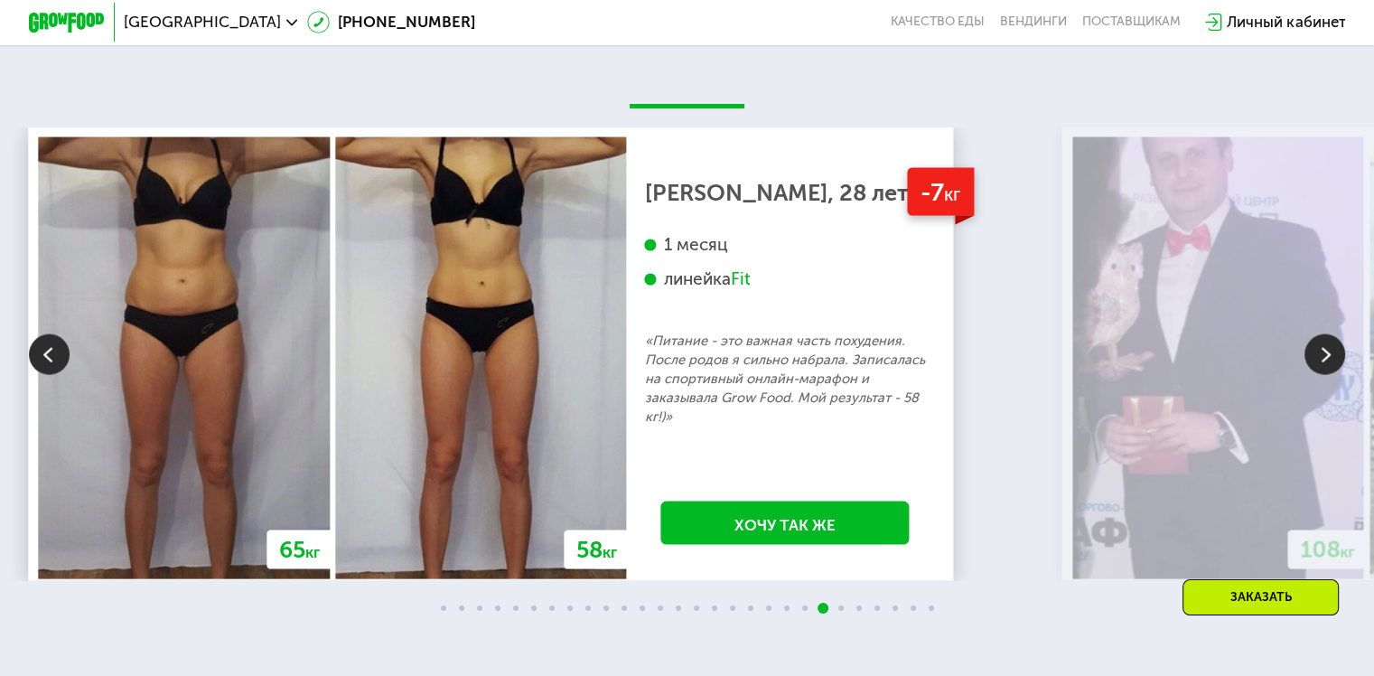
click at [1318, 364] on img at bounding box center [1325, 354] width 41 height 41
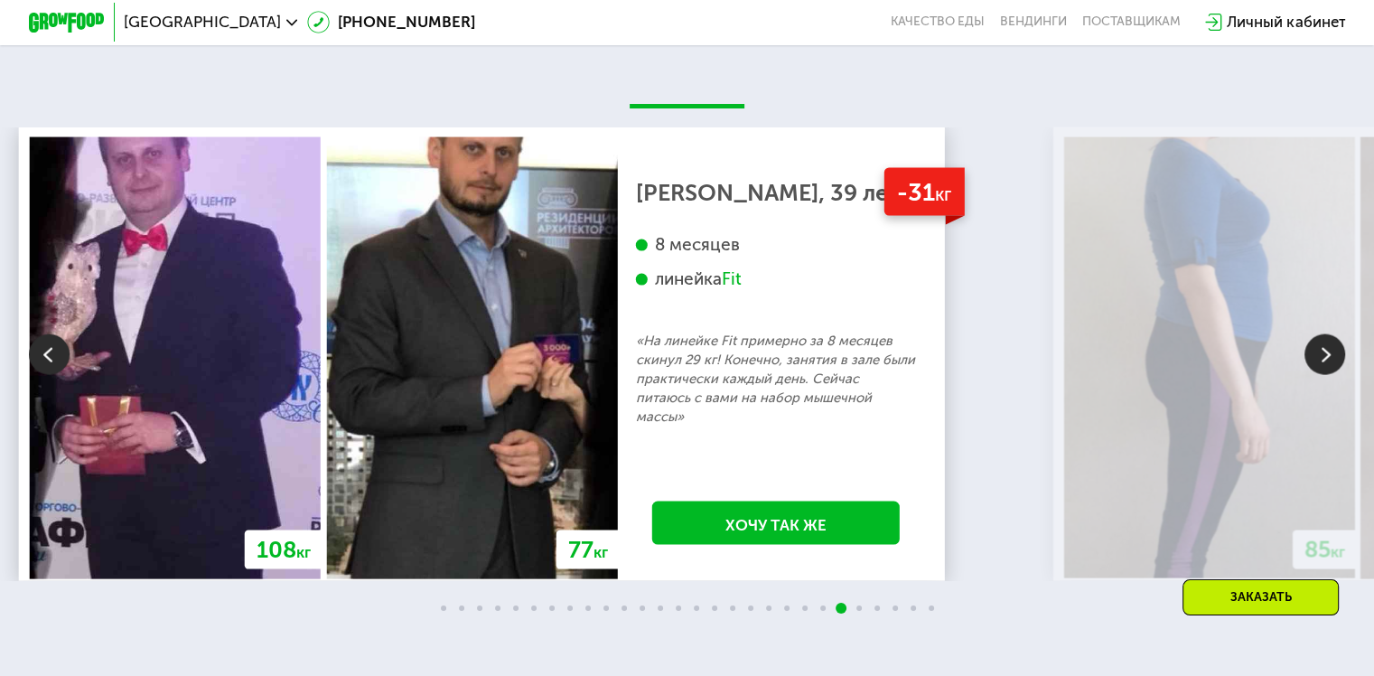
click at [1318, 364] on img at bounding box center [1325, 354] width 41 height 41
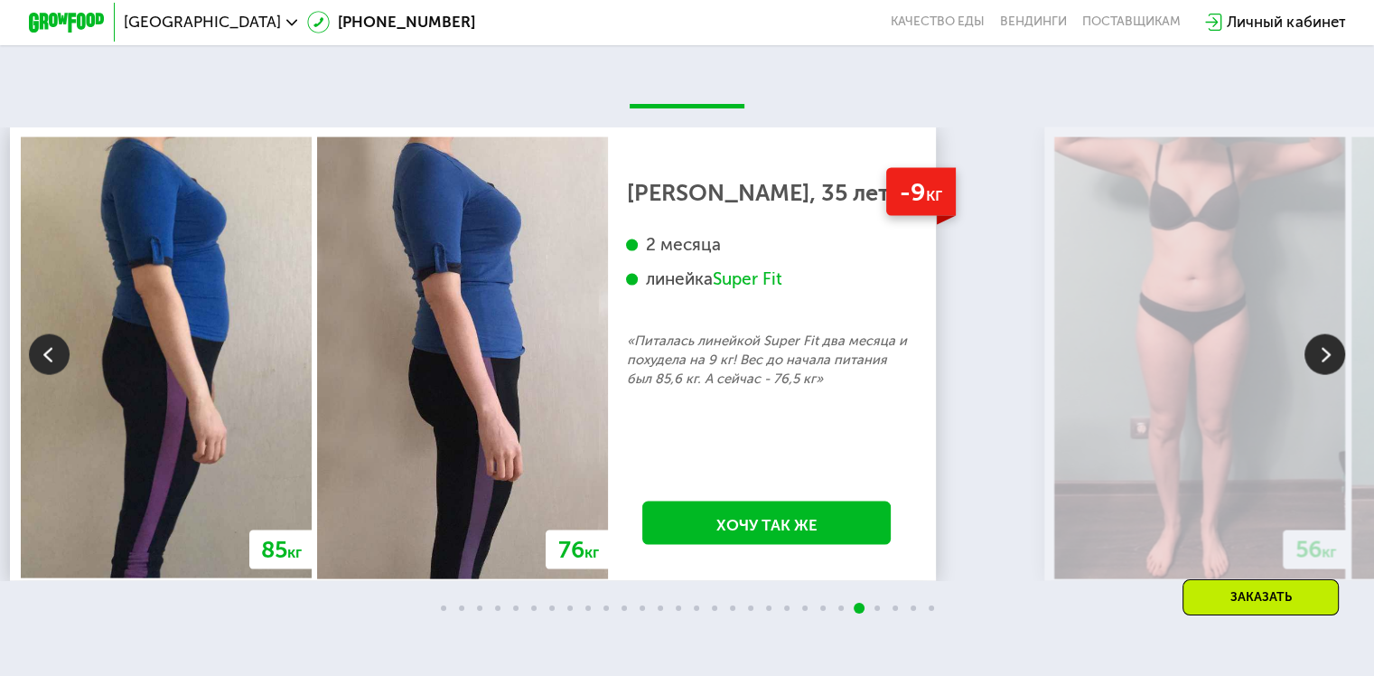
click at [1318, 364] on img at bounding box center [1325, 354] width 41 height 41
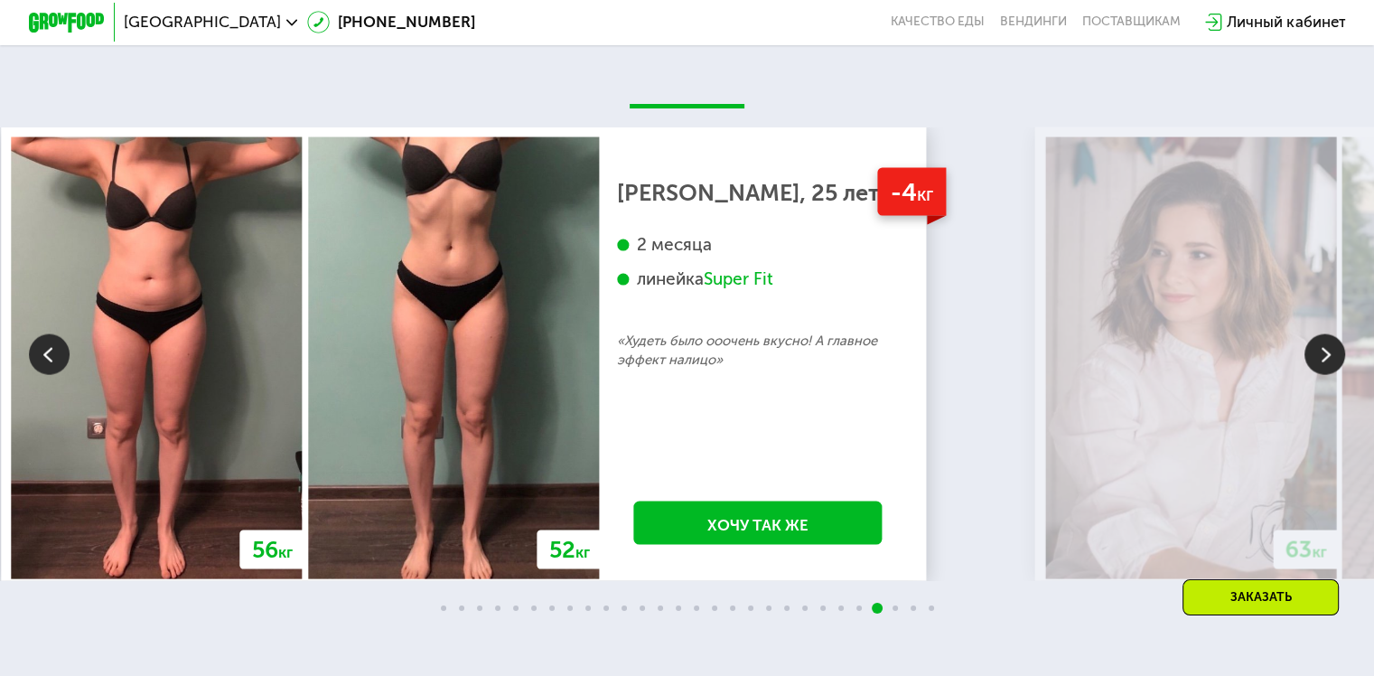
click at [1318, 364] on img at bounding box center [1325, 354] width 41 height 41
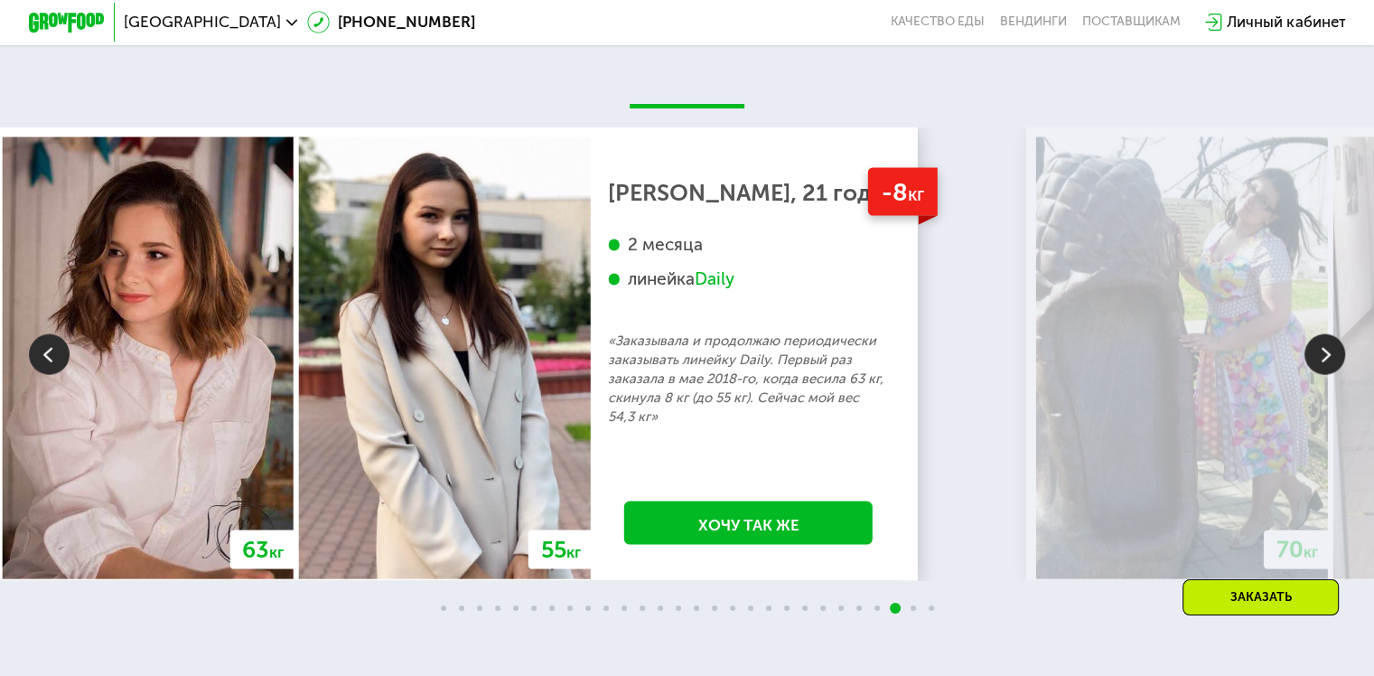
click at [1318, 364] on img at bounding box center [1325, 354] width 41 height 41
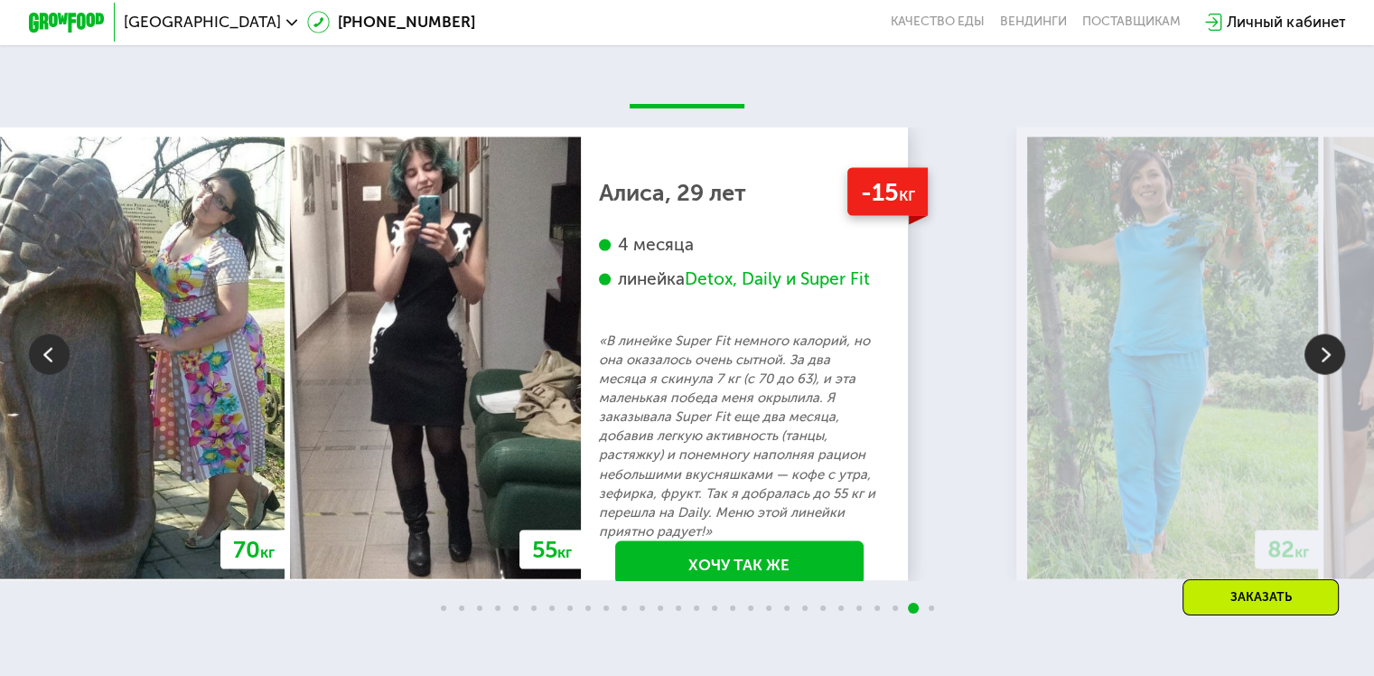
click at [1318, 364] on img at bounding box center [1325, 354] width 41 height 41
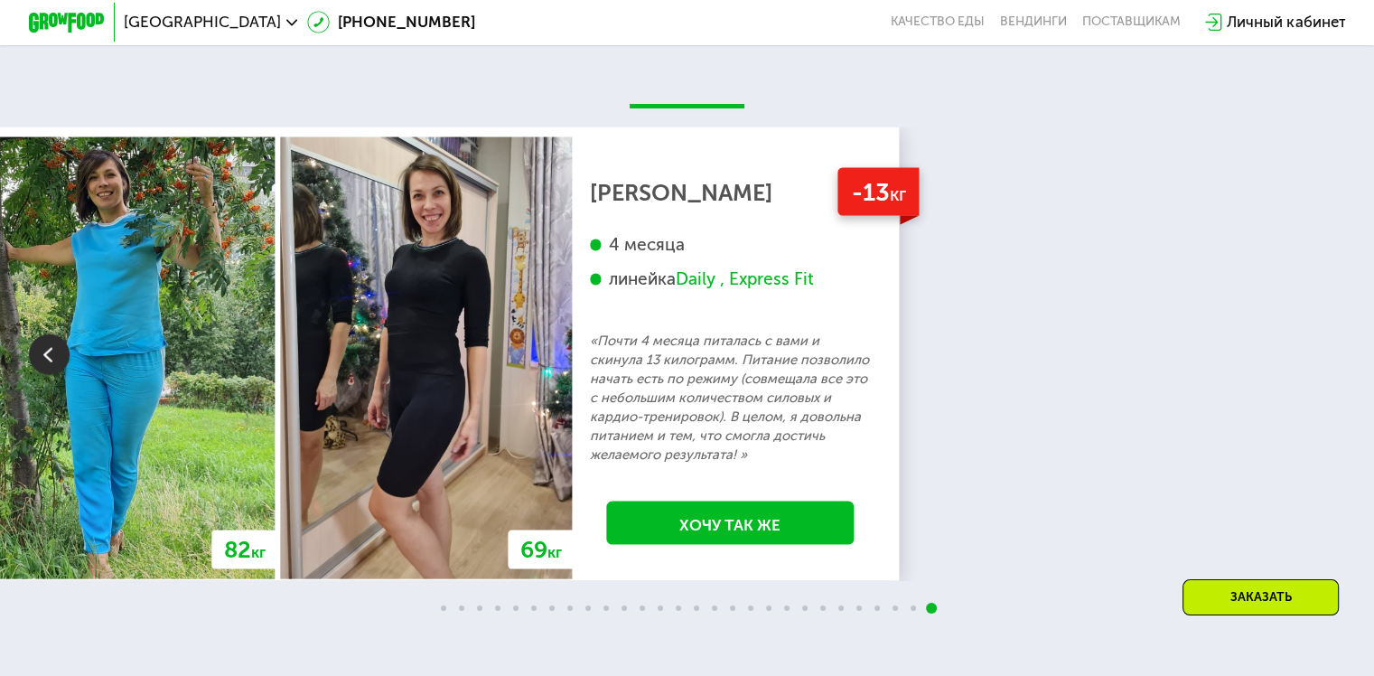
click at [68, 26] on img at bounding box center [67, 23] width 76 height 20
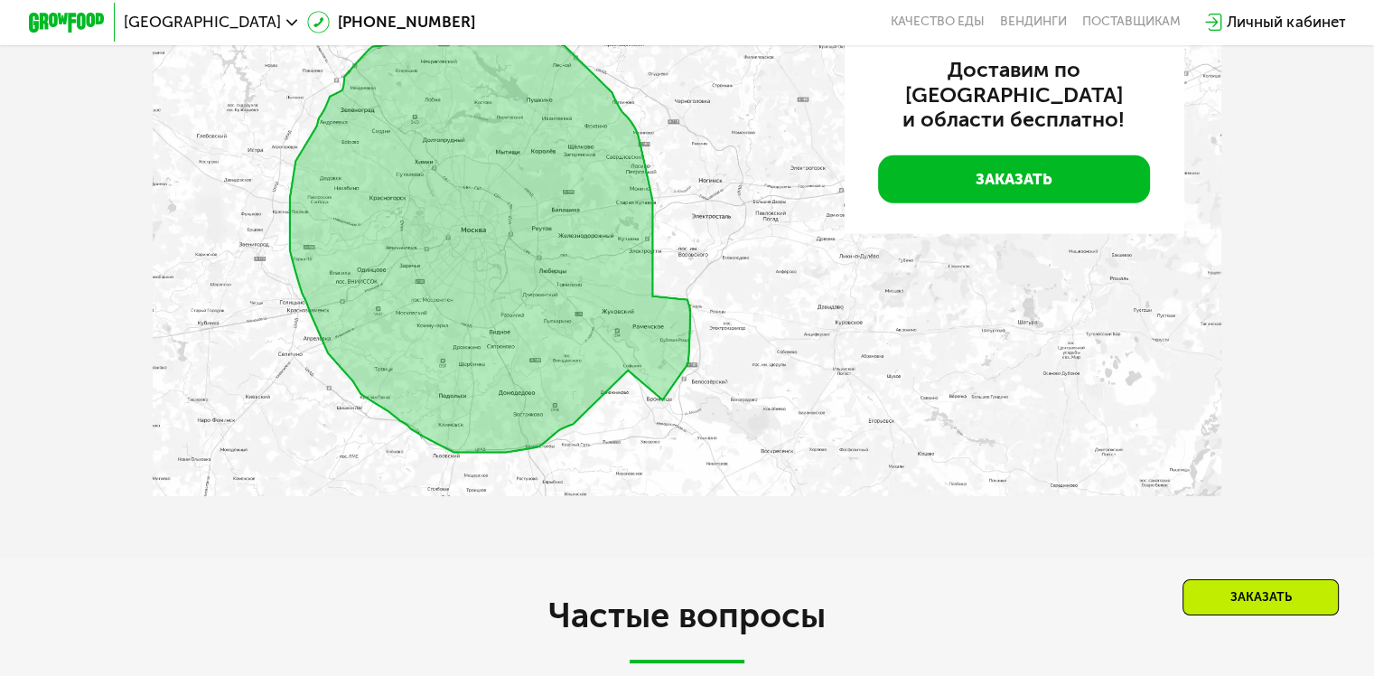
scroll to position [4518, 0]
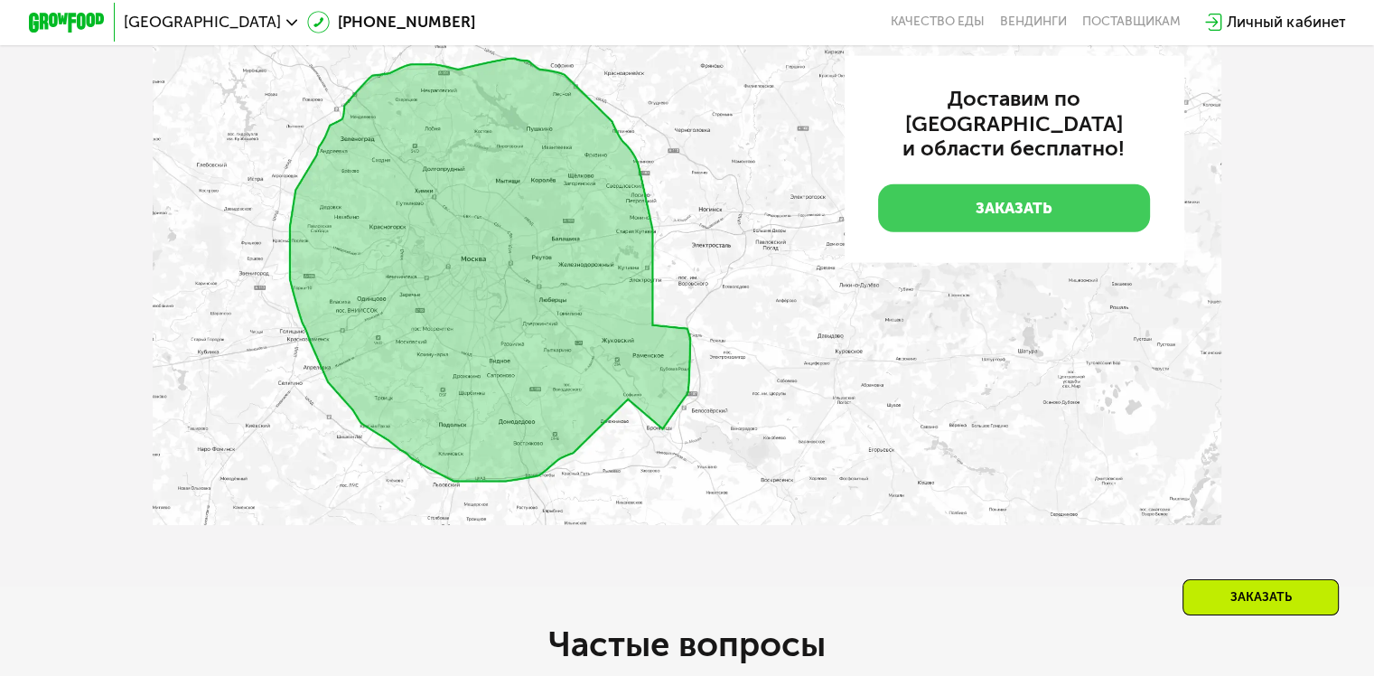
click at [1080, 208] on link "Заказать" at bounding box center [1014, 208] width 272 height 48
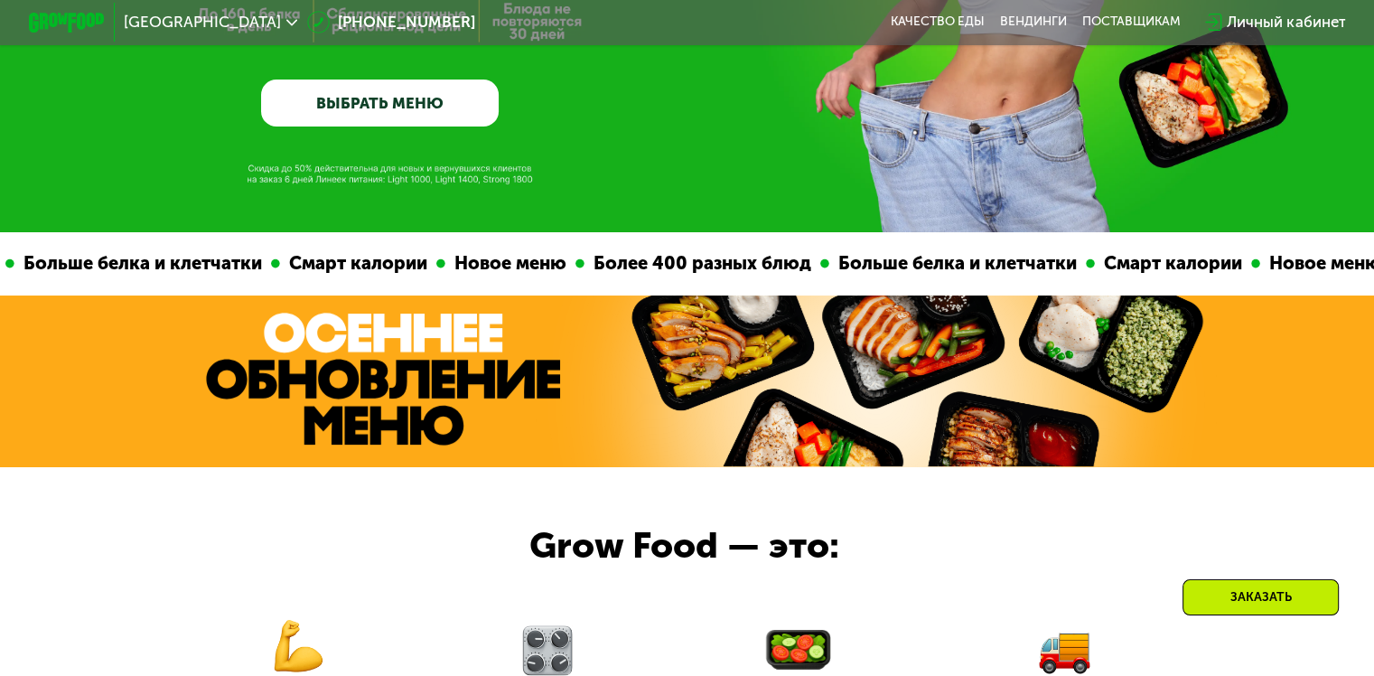
scroll to position [0, 0]
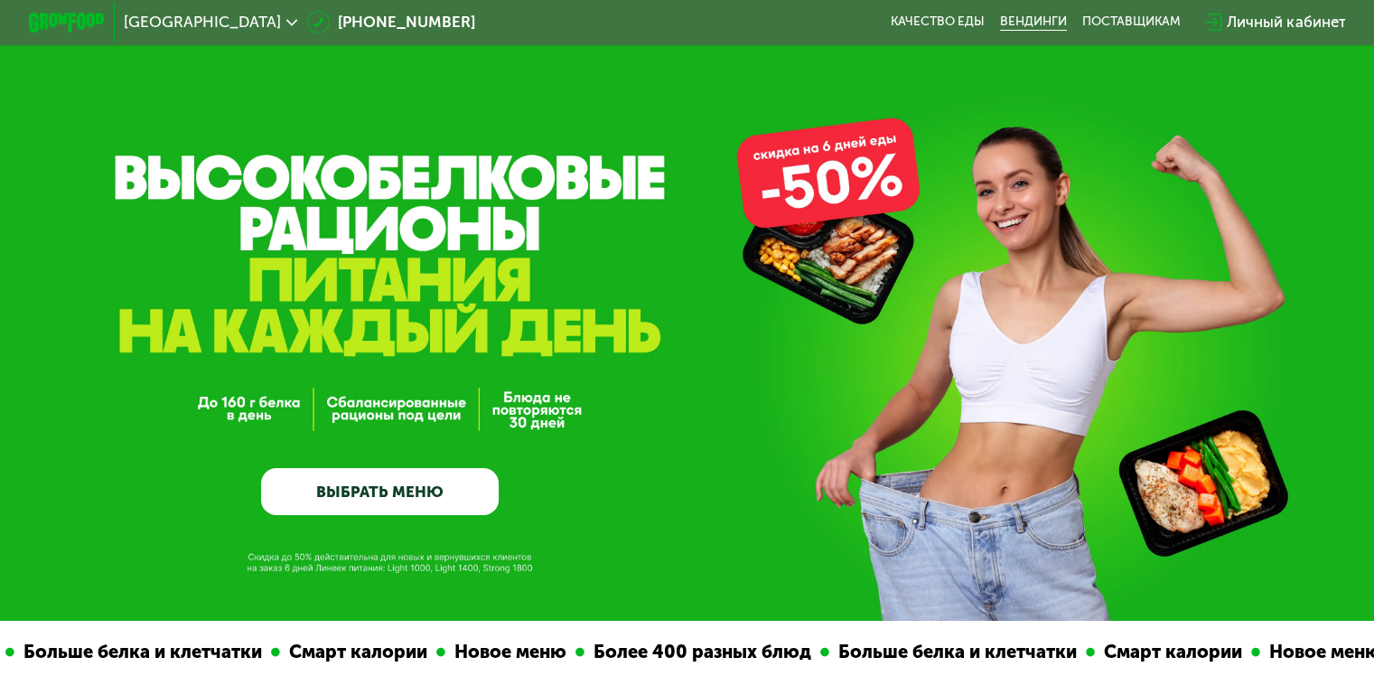
click at [1055, 22] on link "Вендинги" at bounding box center [1033, 21] width 67 height 15
click at [1120, 23] on div "поставщикам" at bounding box center [1131, 21] width 98 height 15
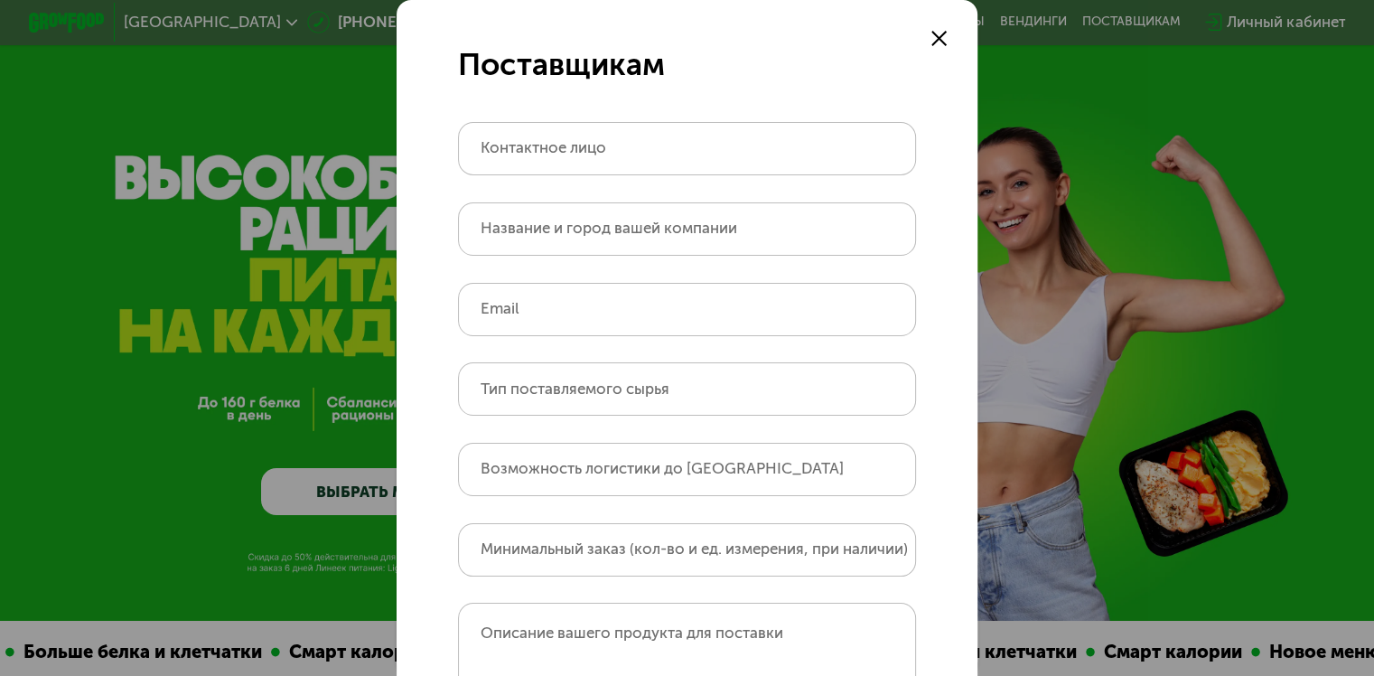
click at [940, 33] on use at bounding box center [939, 38] width 15 height 15
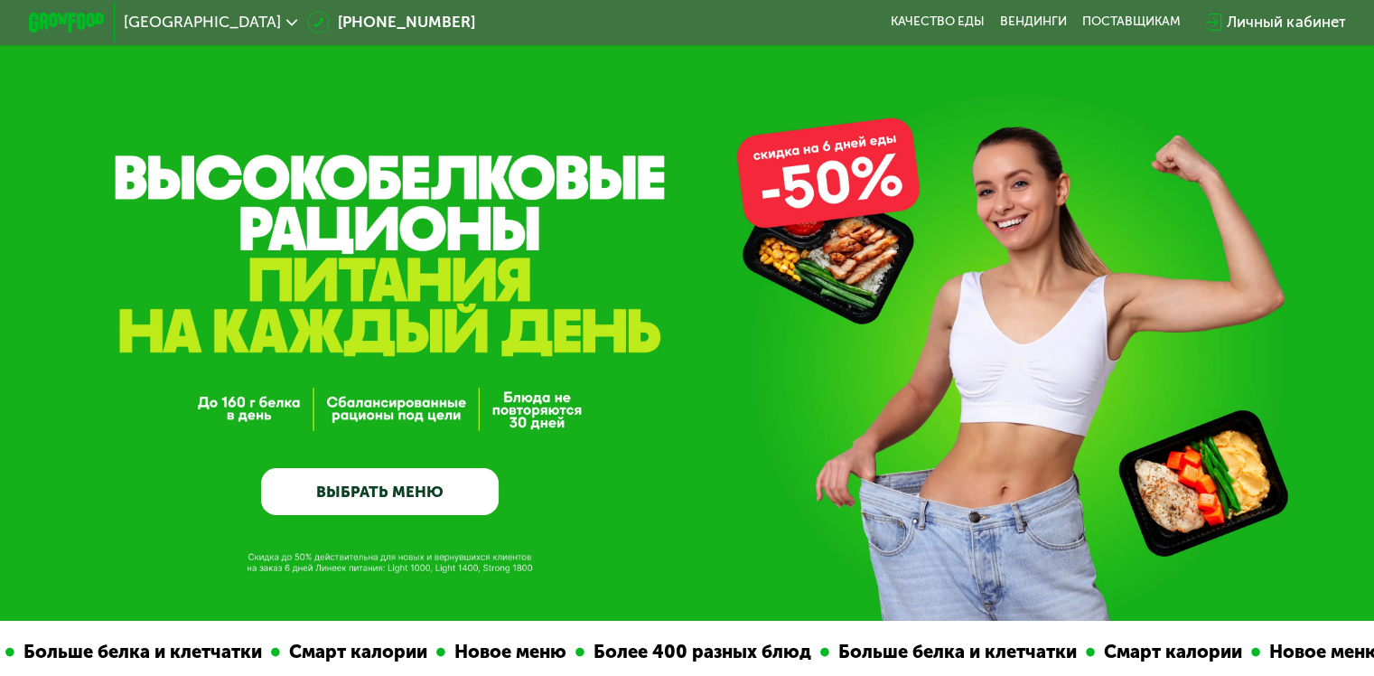
click at [317, 499] on link "ВЫБРАТЬ МЕНЮ" at bounding box center [380, 492] width 238 height 48
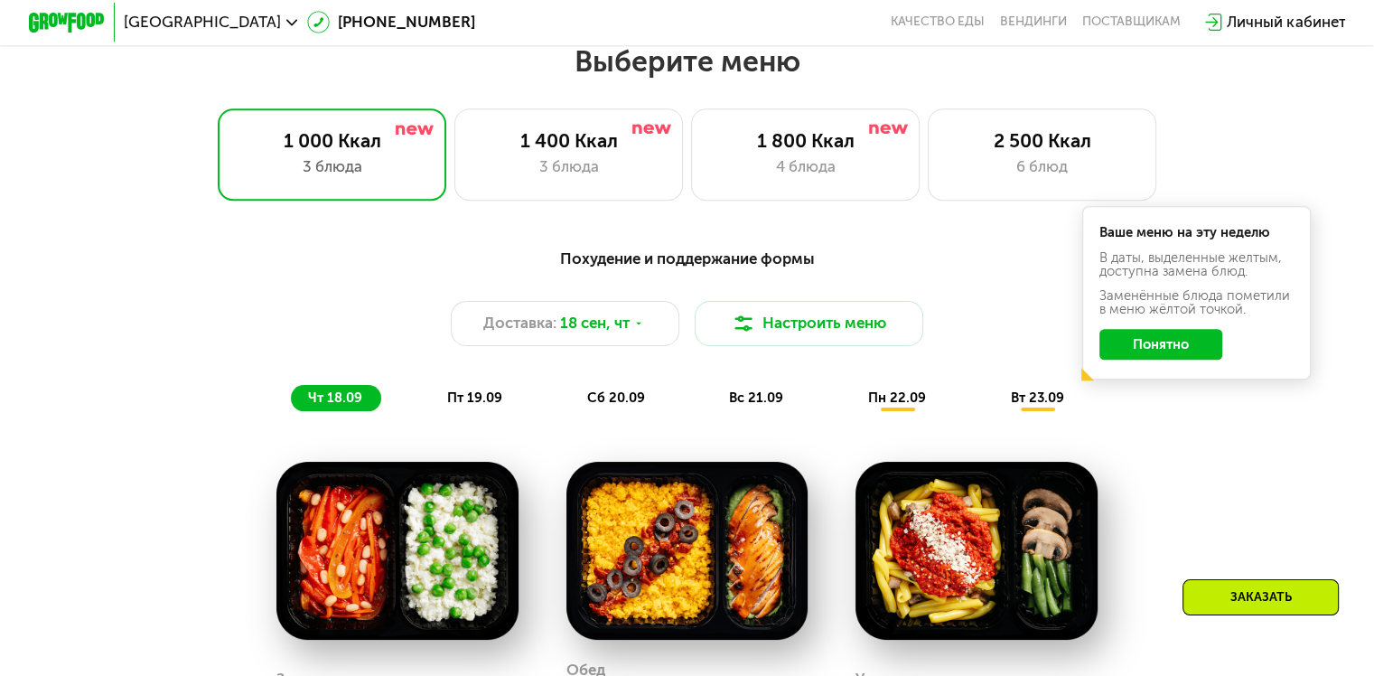
scroll to position [1214, 0]
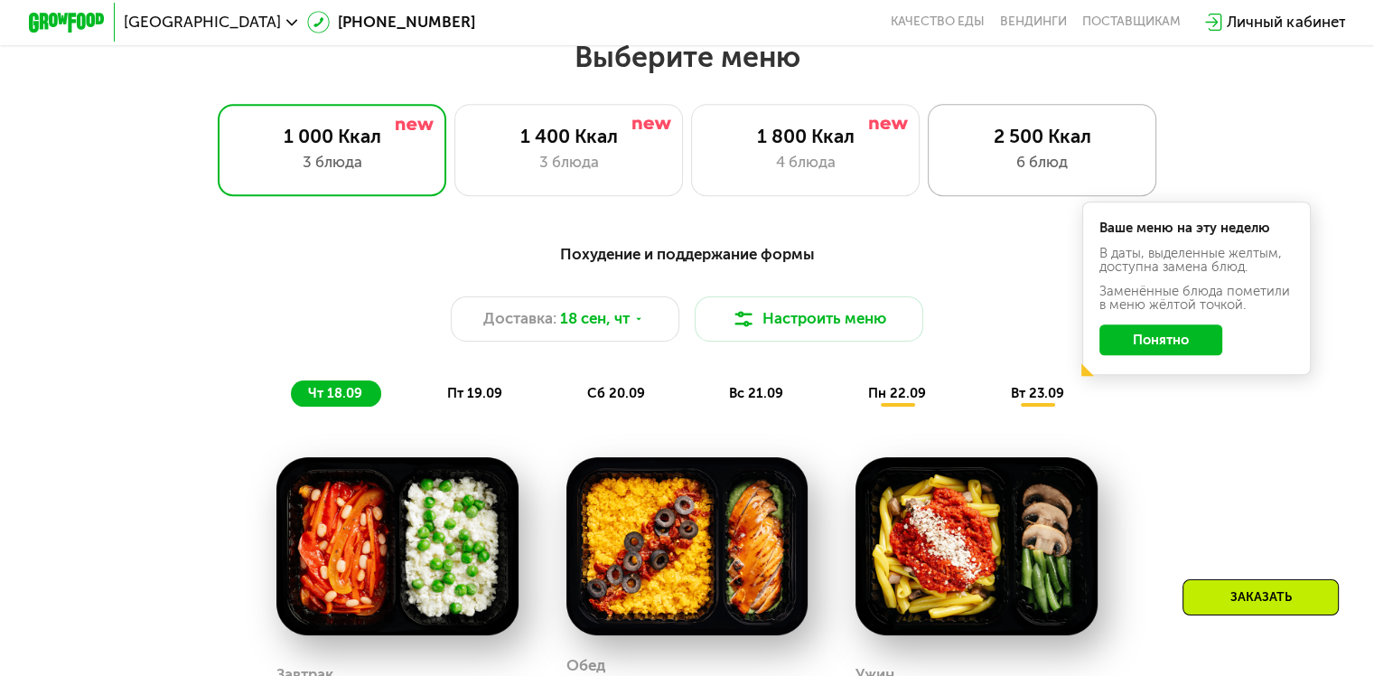
click at [1010, 161] on div "6 блюд" at bounding box center [1042, 162] width 189 height 23
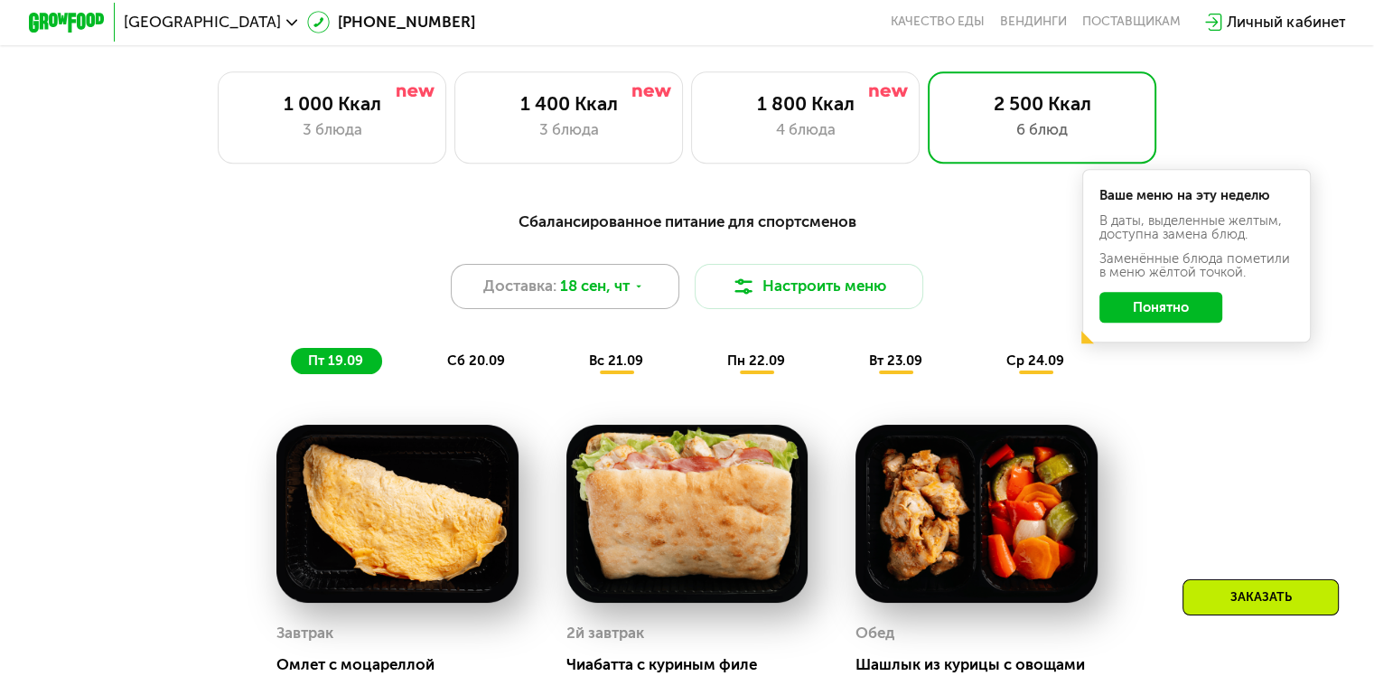
scroll to position [1124, 0]
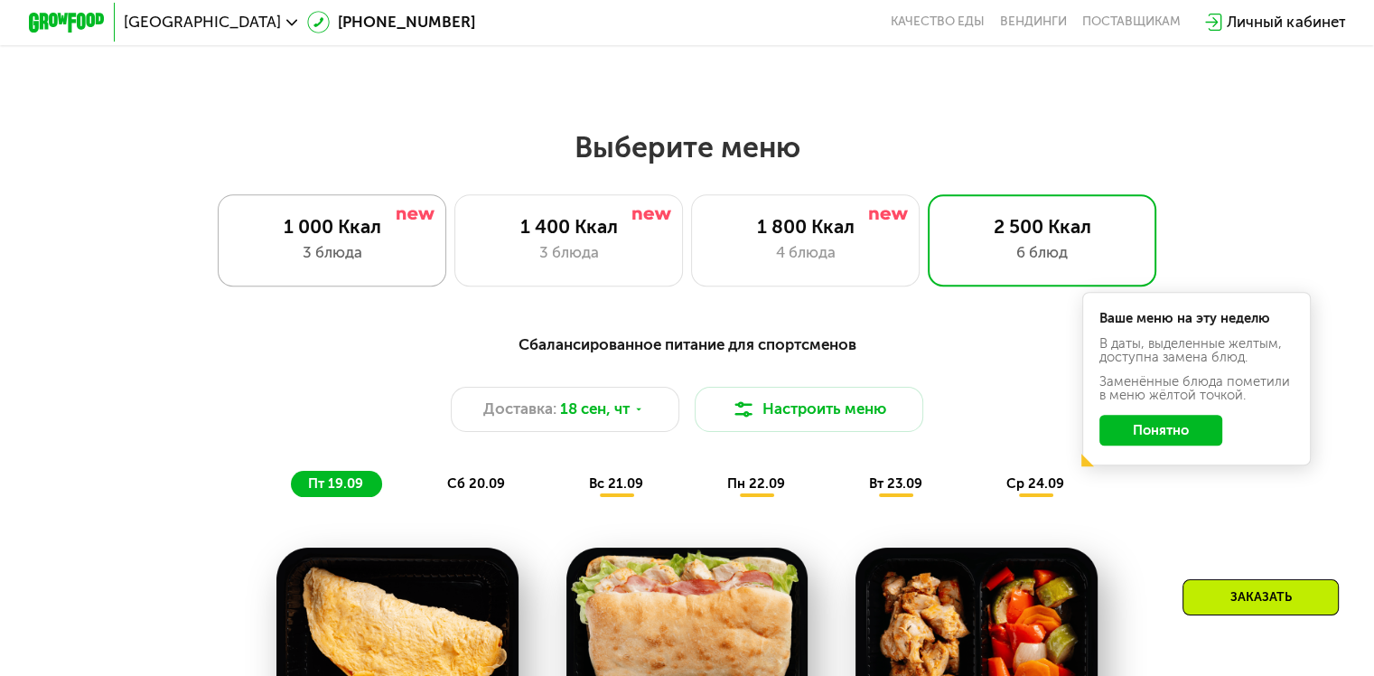
click at [345, 244] on div "1 000 Ккал 3 блюда" at bounding box center [333, 239] width 230 height 91
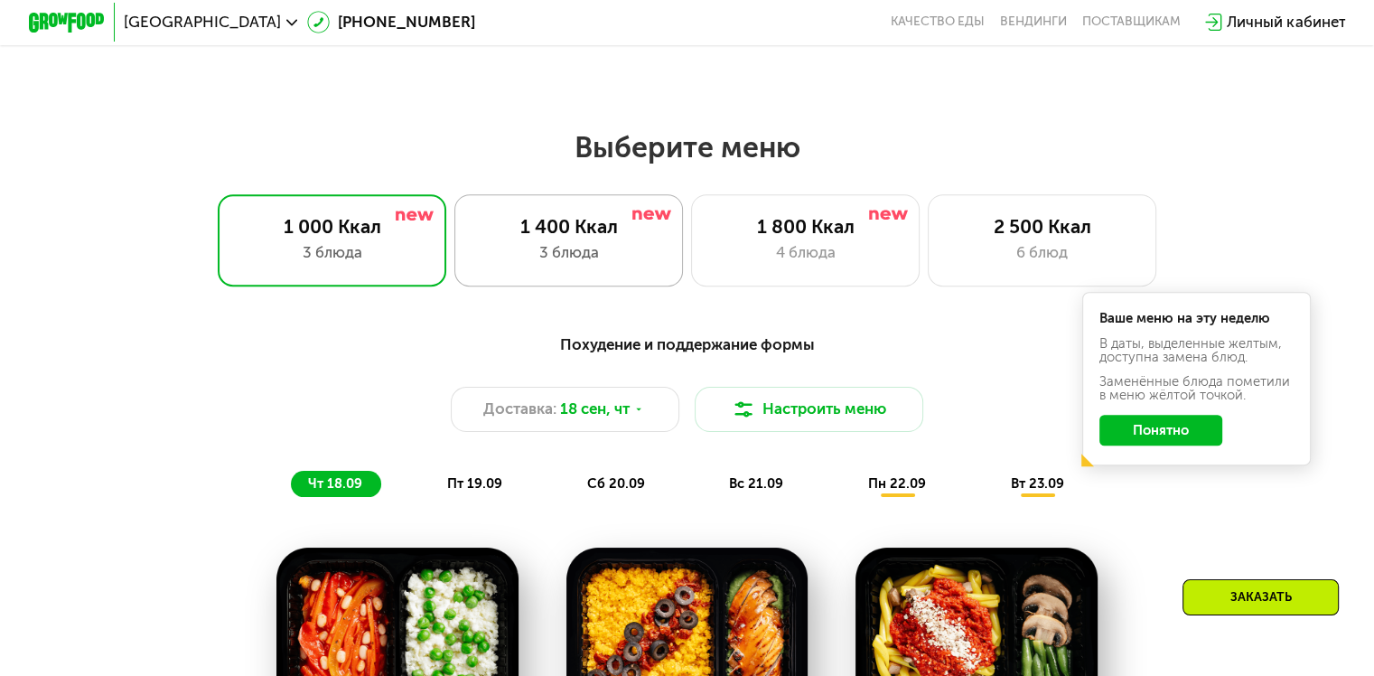
click at [551, 248] on div "3 блюда" at bounding box center [568, 252] width 189 height 23
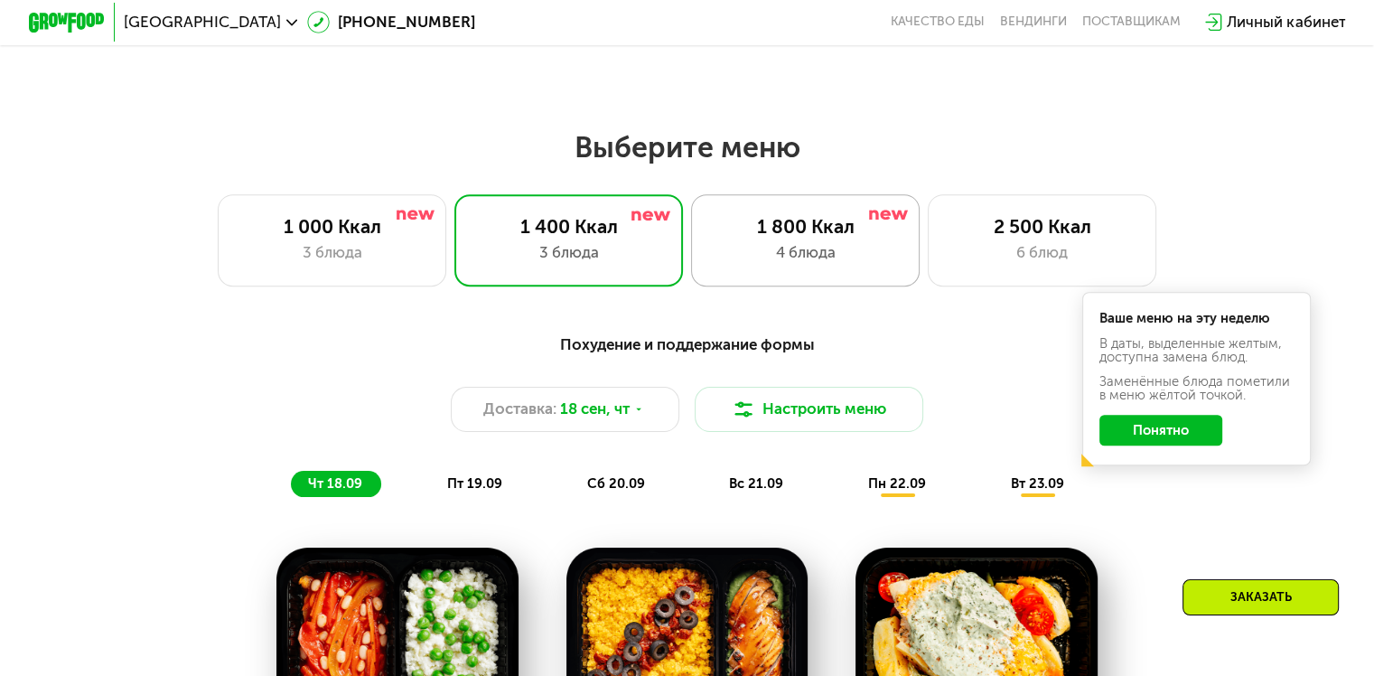
click at [820, 231] on div "1 800 Ккал" at bounding box center [805, 226] width 189 height 23
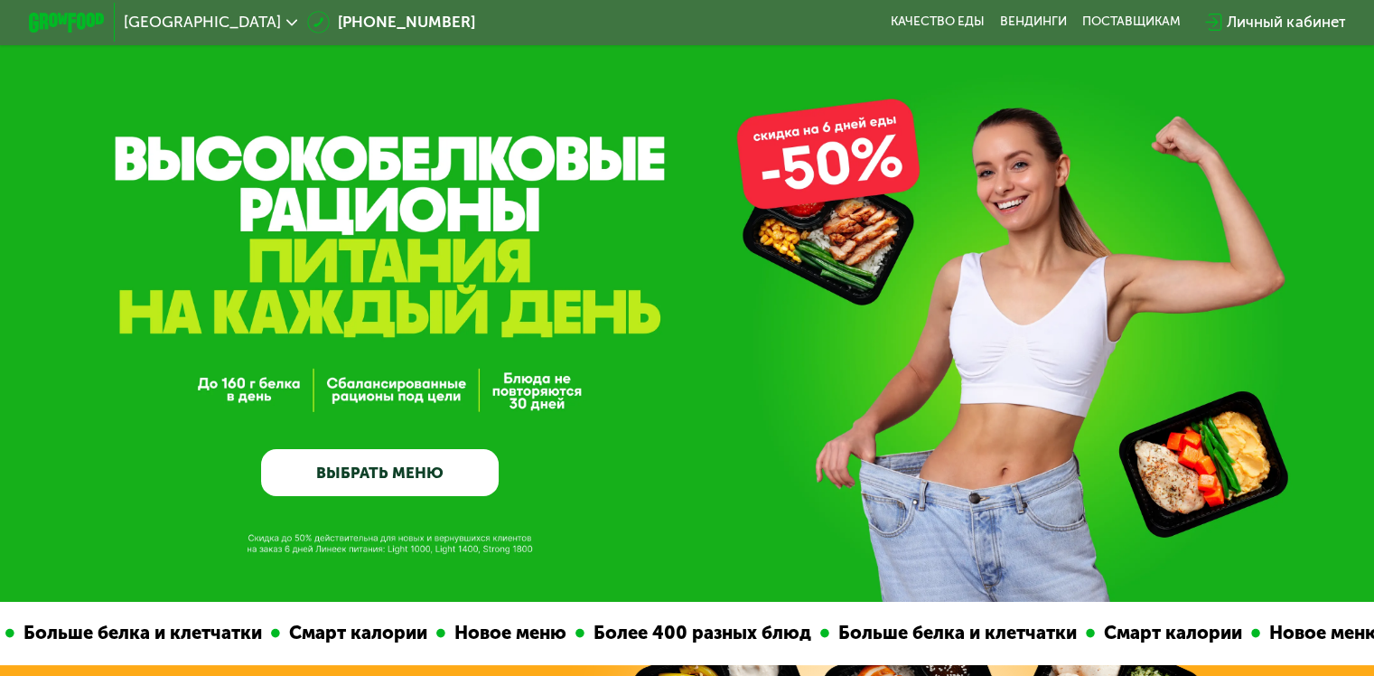
scroll to position [0, 0]
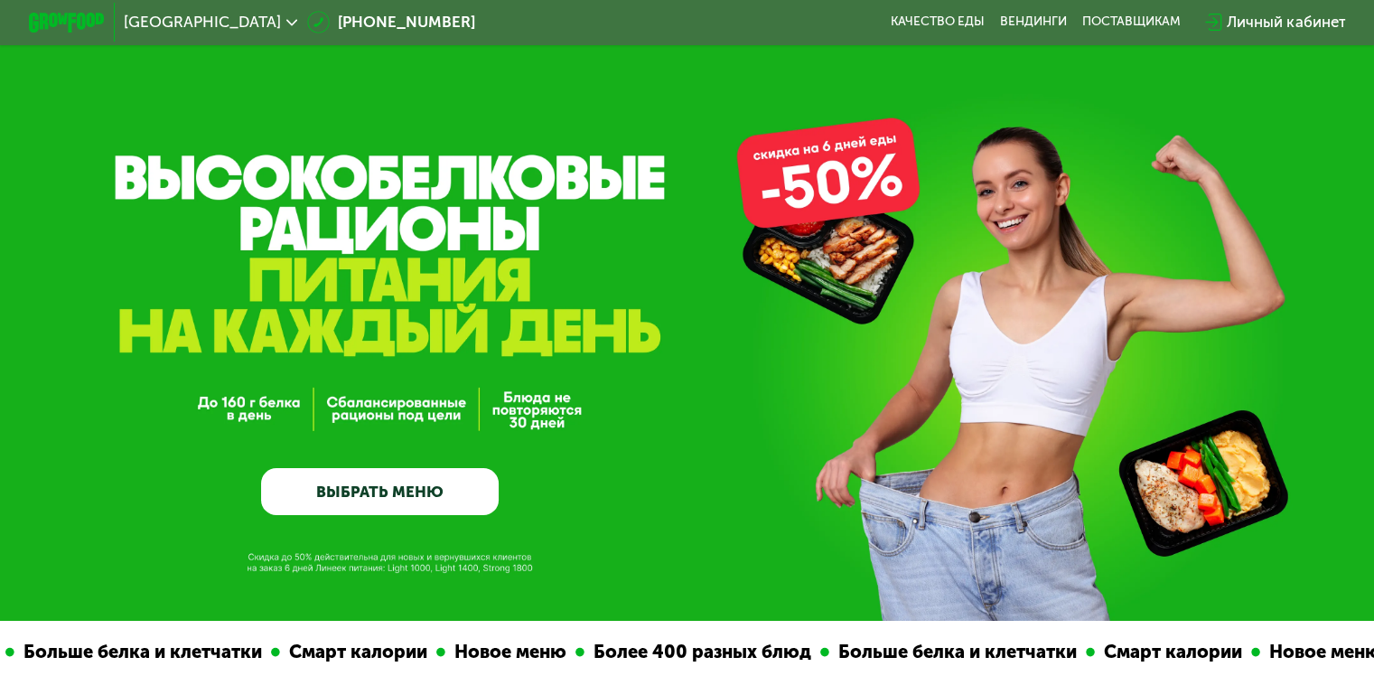
click at [398, 500] on link "ВЫБРАТЬ МЕНЮ" at bounding box center [380, 492] width 238 height 48
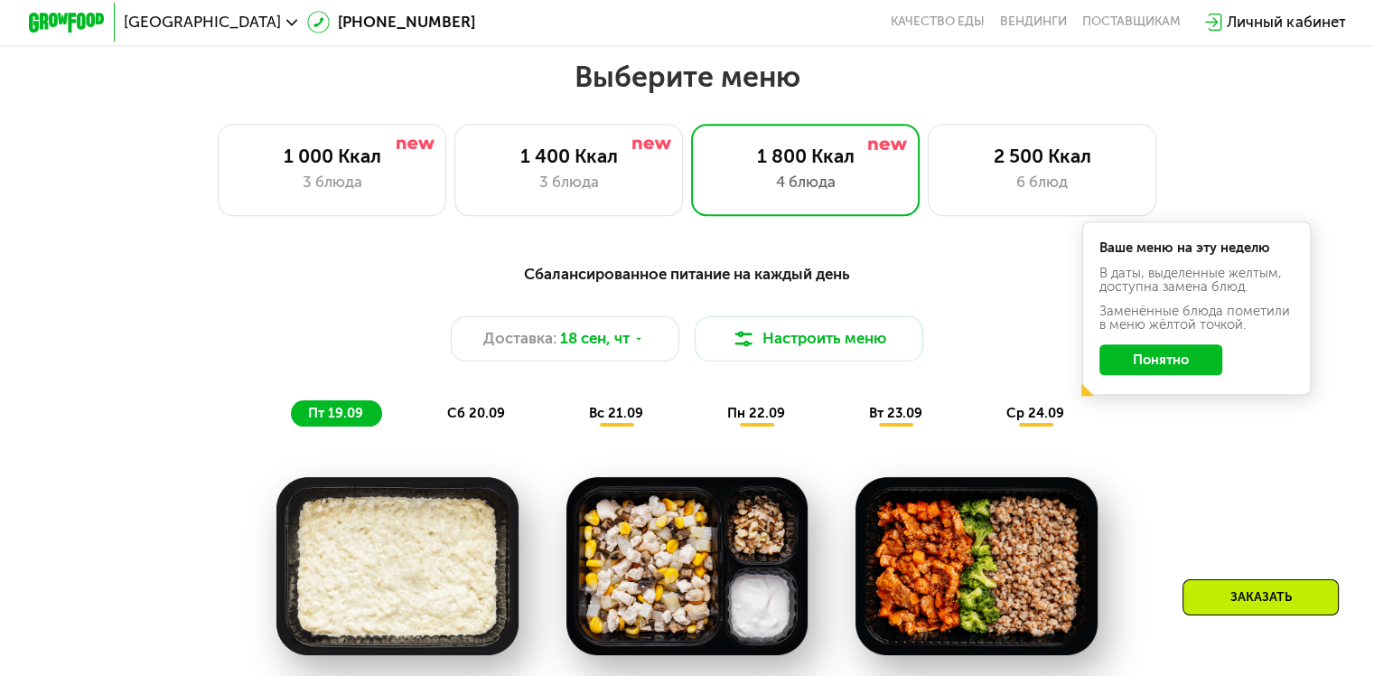
scroll to position [1214, 0]
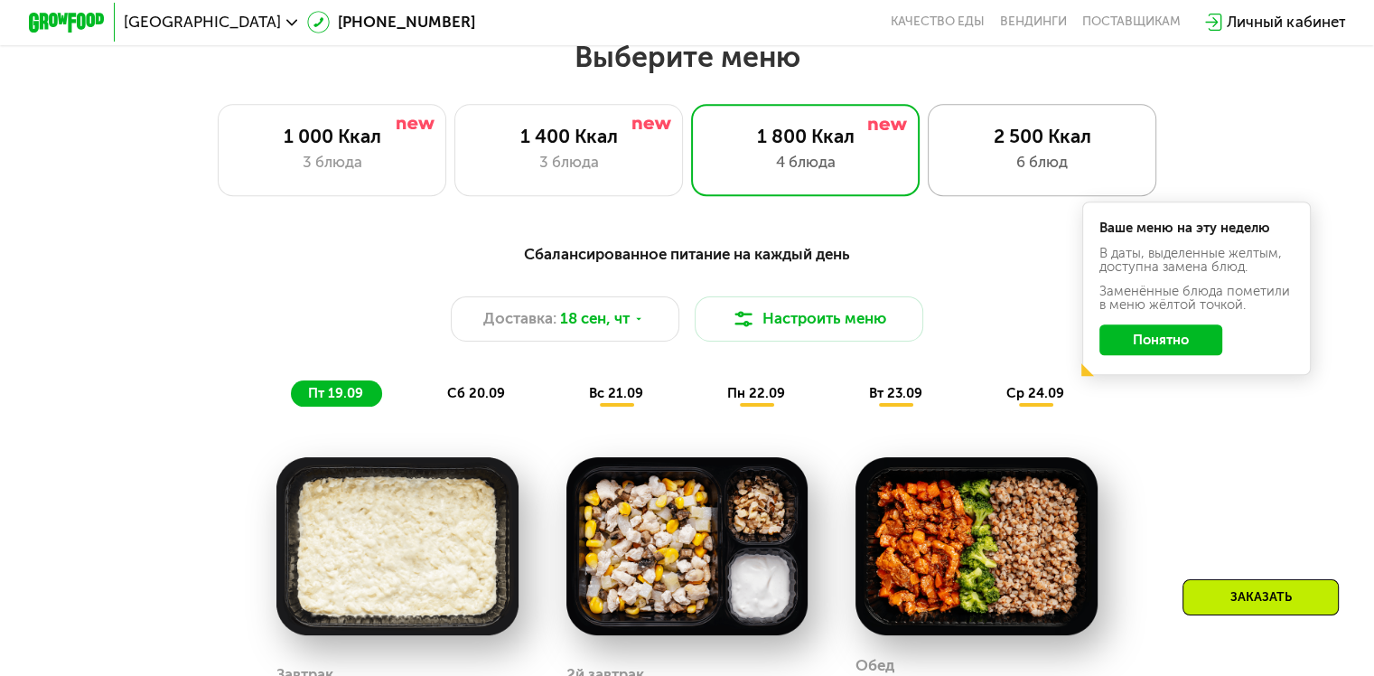
click at [1065, 169] on div "6 блюд" at bounding box center [1042, 162] width 189 height 23
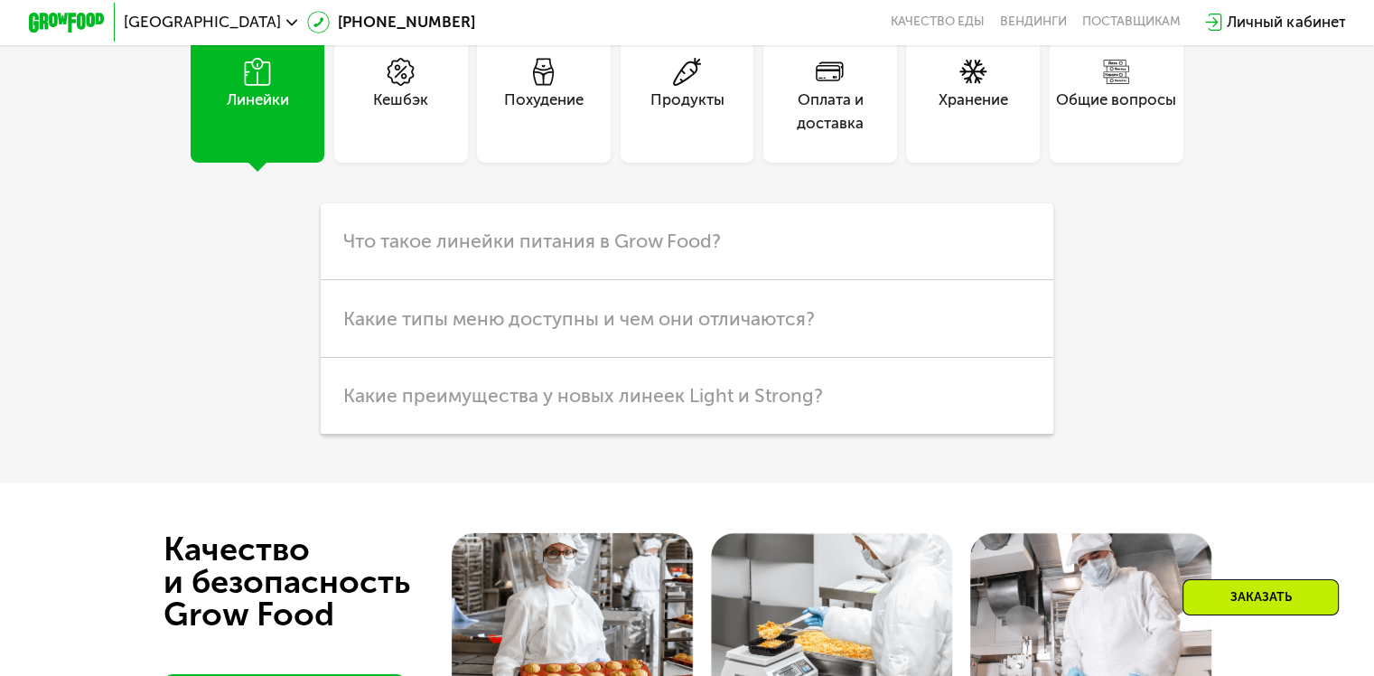
scroll to position [5461, 0]
click at [663, 134] on div "Продукты" at bounding box center [688, 111] width 74 height 46
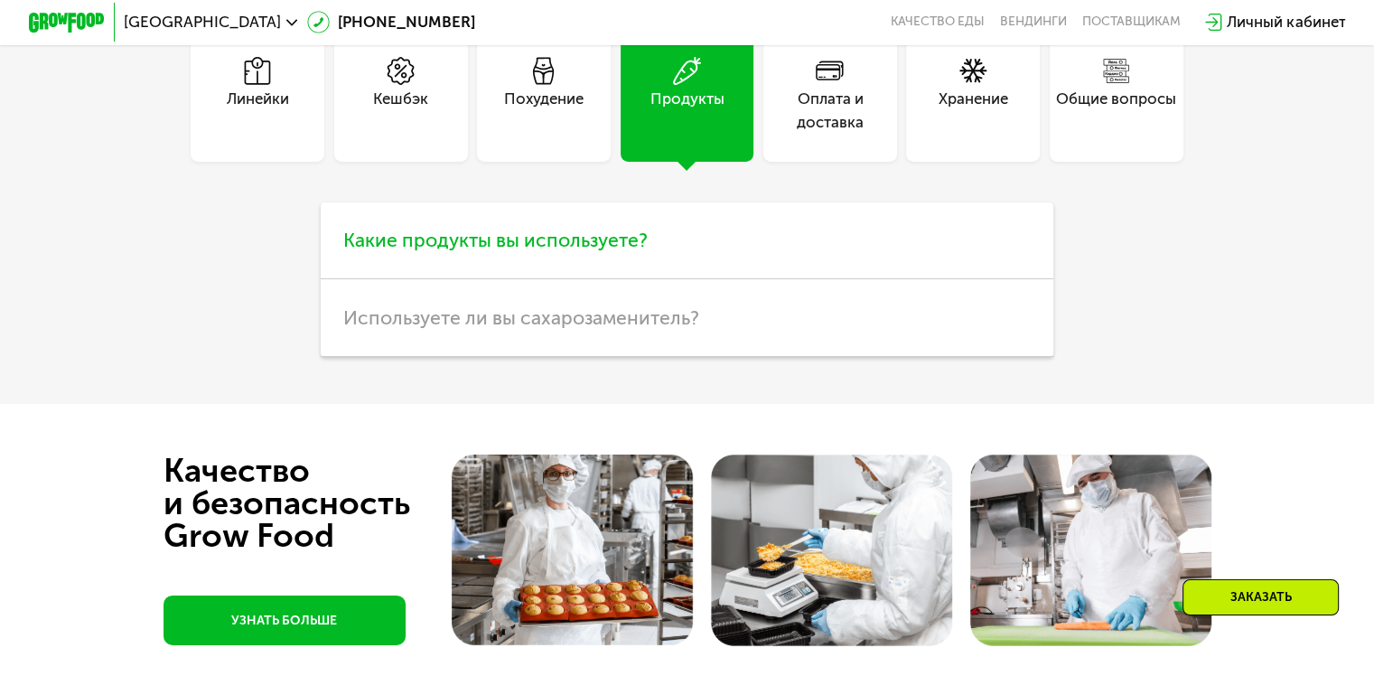
click at [560, 251] on span "Какие продукты вы используете?" at bounding box center [495, 240] width 305 height 23
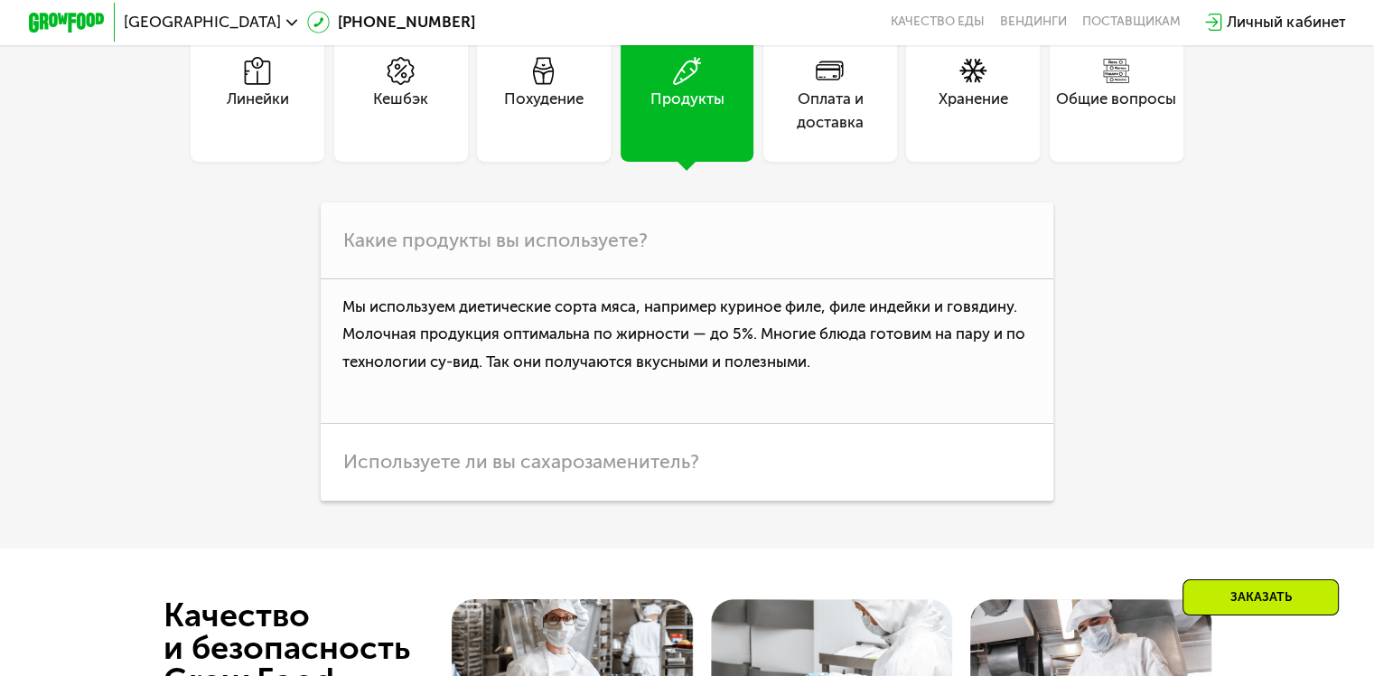
click at [567, 134] on div "Похудение" at bounding box center [544, 111] width 80 height 46
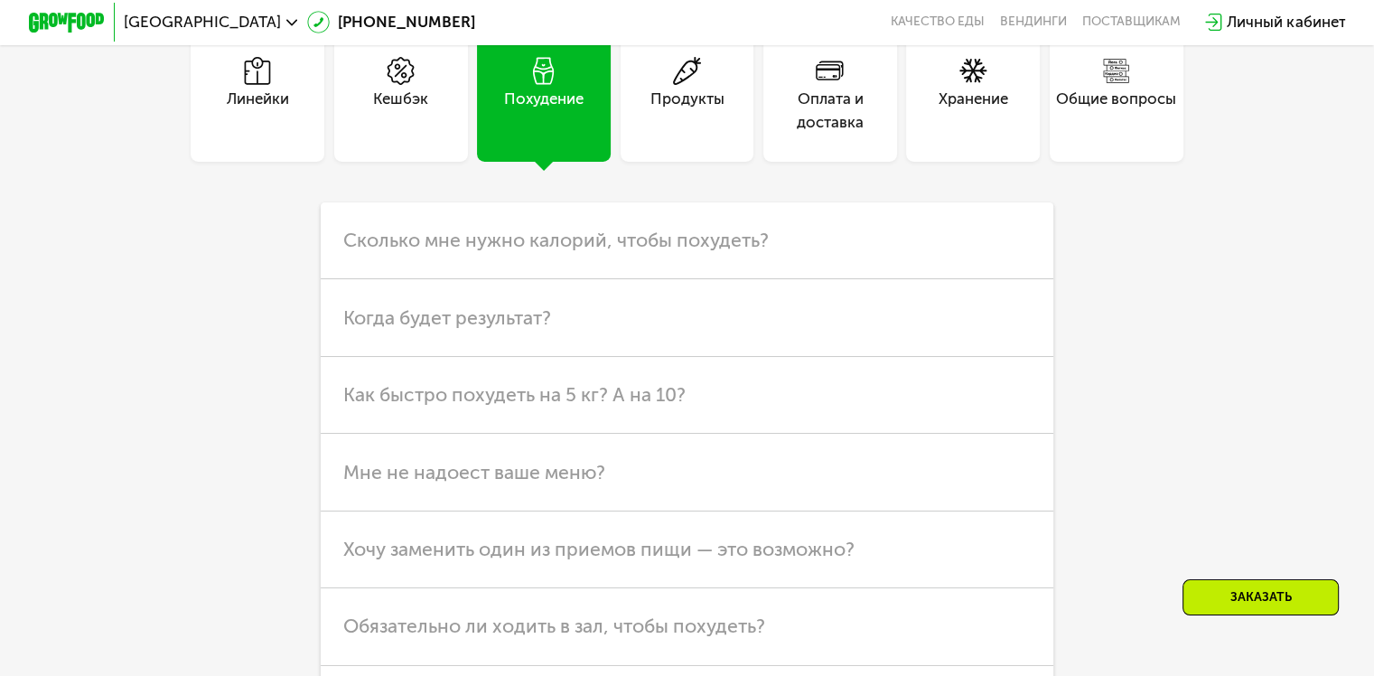
click at [817, 134] on div "Оплата и доставка" at bounding box center [831, 111] width 134 height 46
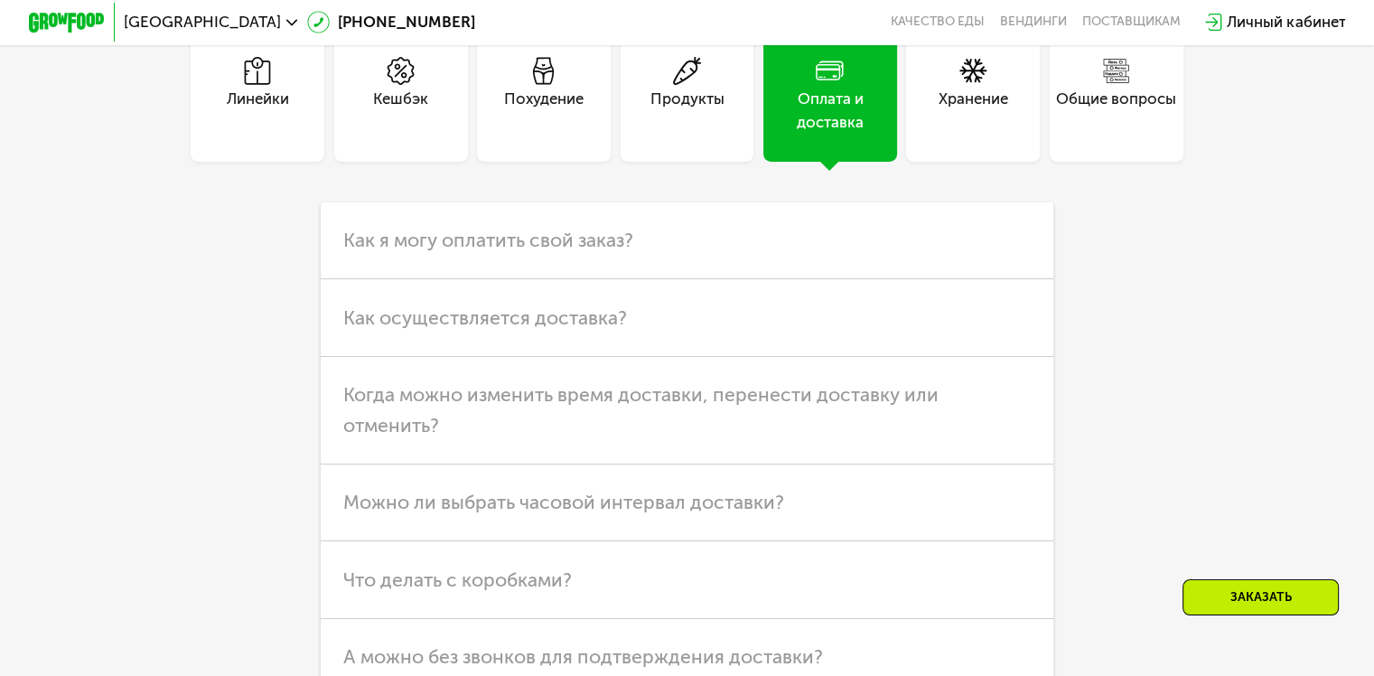
click at [996, 134] on div "Хранение" at bounding box center [974, 111] width 70 height 46
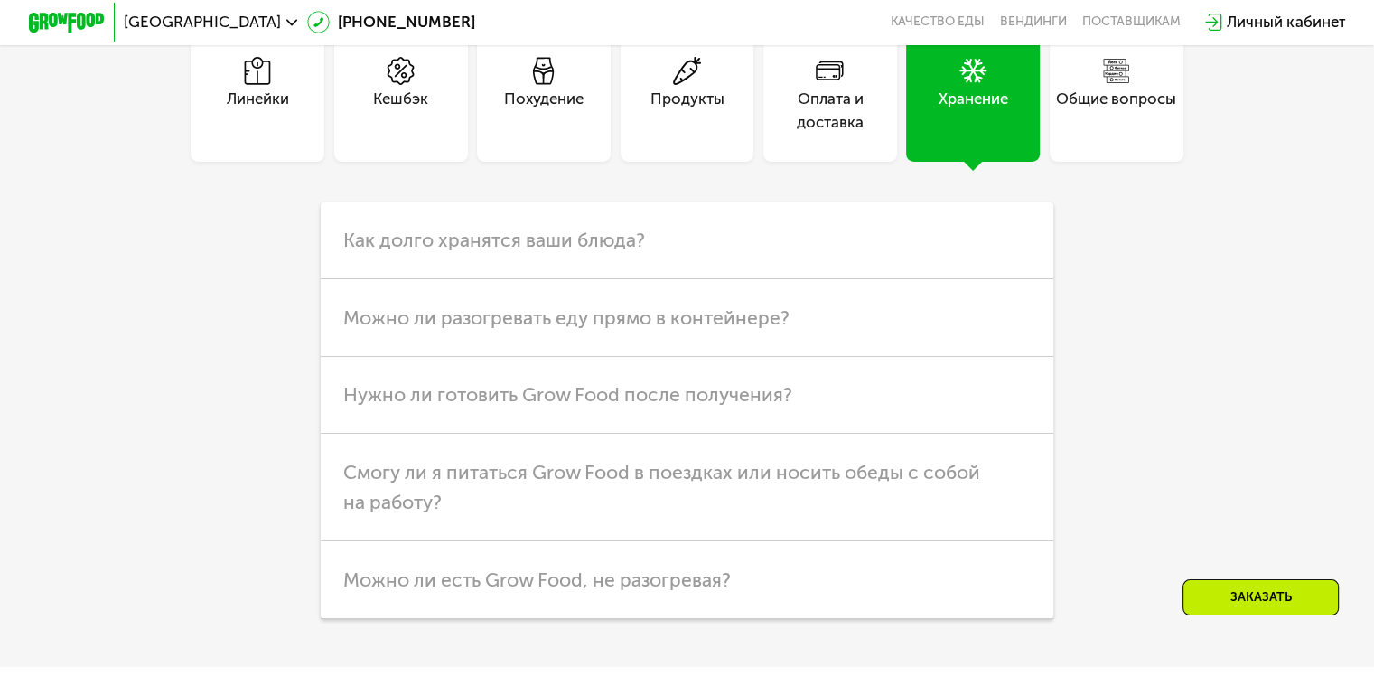
click at [1118, 134] on div "Общие вопросы" at bounding box center [1116, 111] width 120 height 46
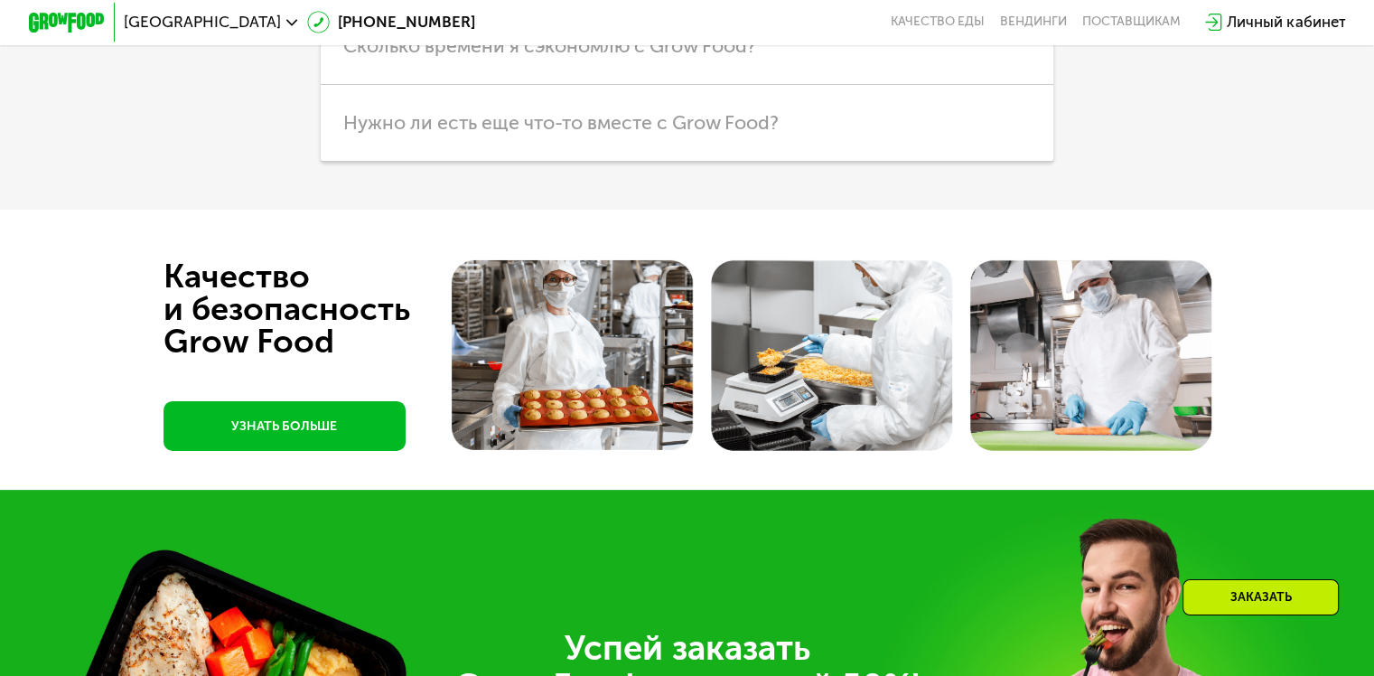
scroll to position [5913, 0]
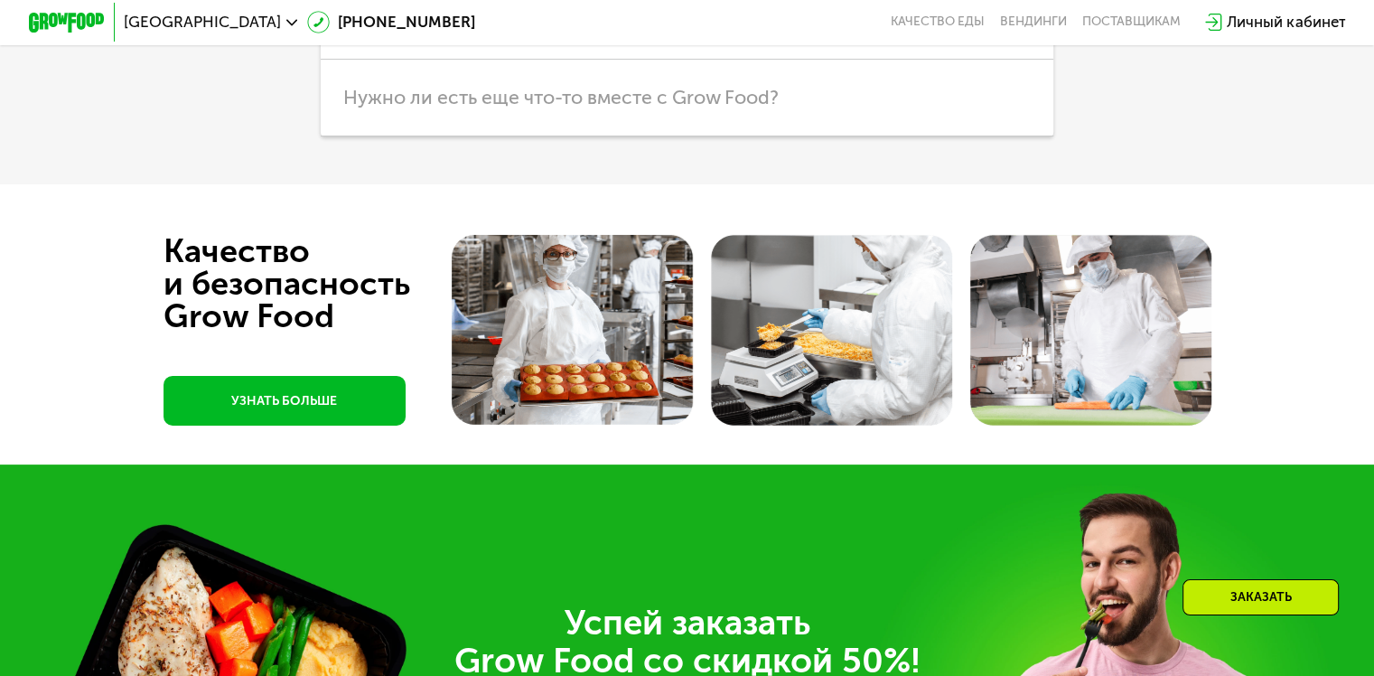
click at [533, 356] on img at bounding box center [572, 330] width 241 height 191
click at [315, 426] on link "УЗНАТЬ БОЛЬШЕ" at bounding box center [285, 401] width 242 height 50
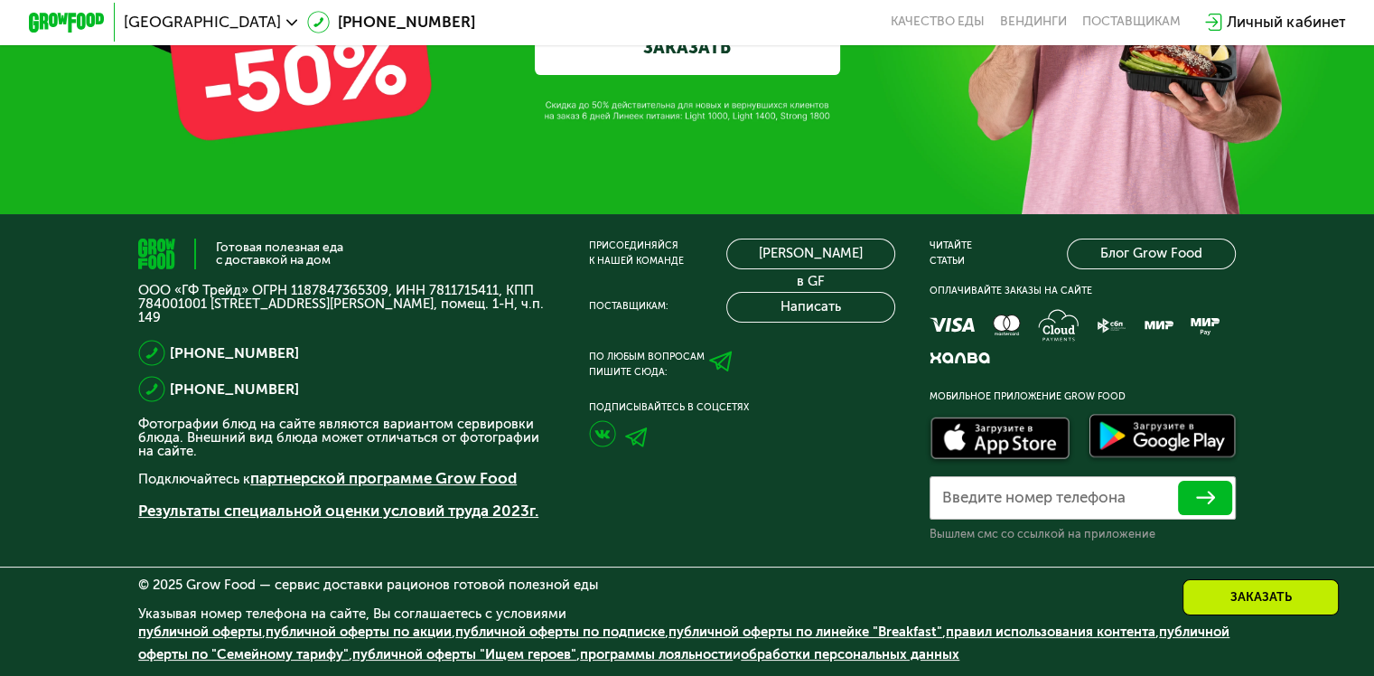
scroll to position [6179, 0]
click at [1126, 253] on link "Блог Grow Food" at bounding box center [1151, 254] width 168 height 31
